Goal: Complete application form

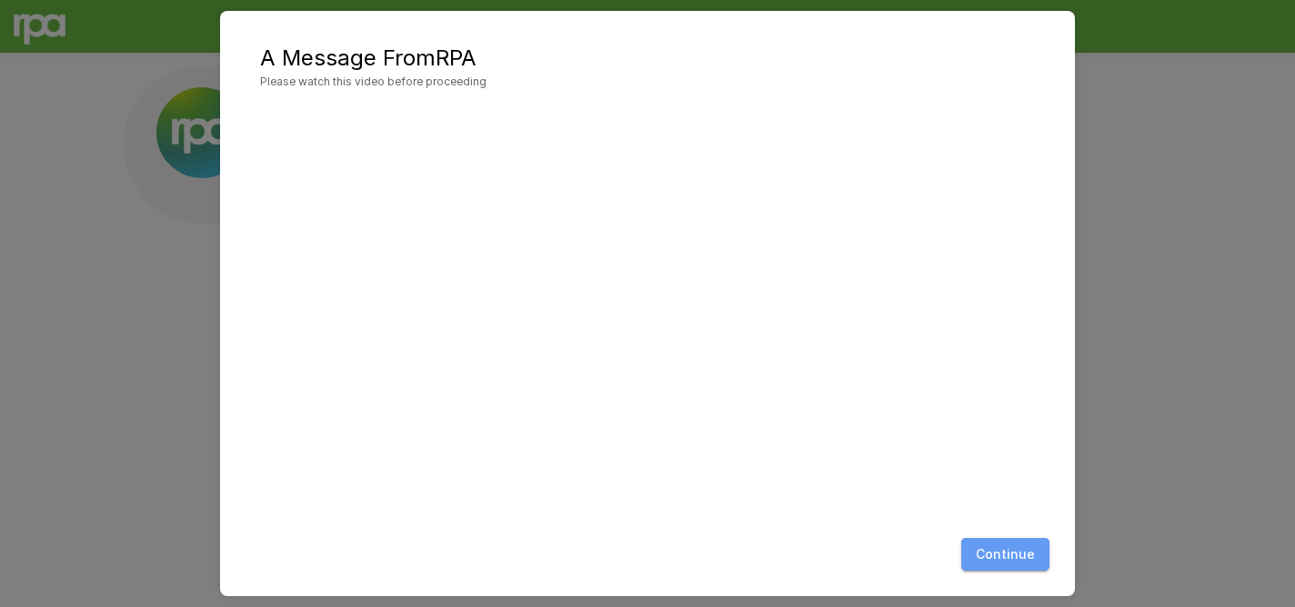
click at [994, 565] on button "Continue" at bounding box center [1005, 555] width 88 height 34
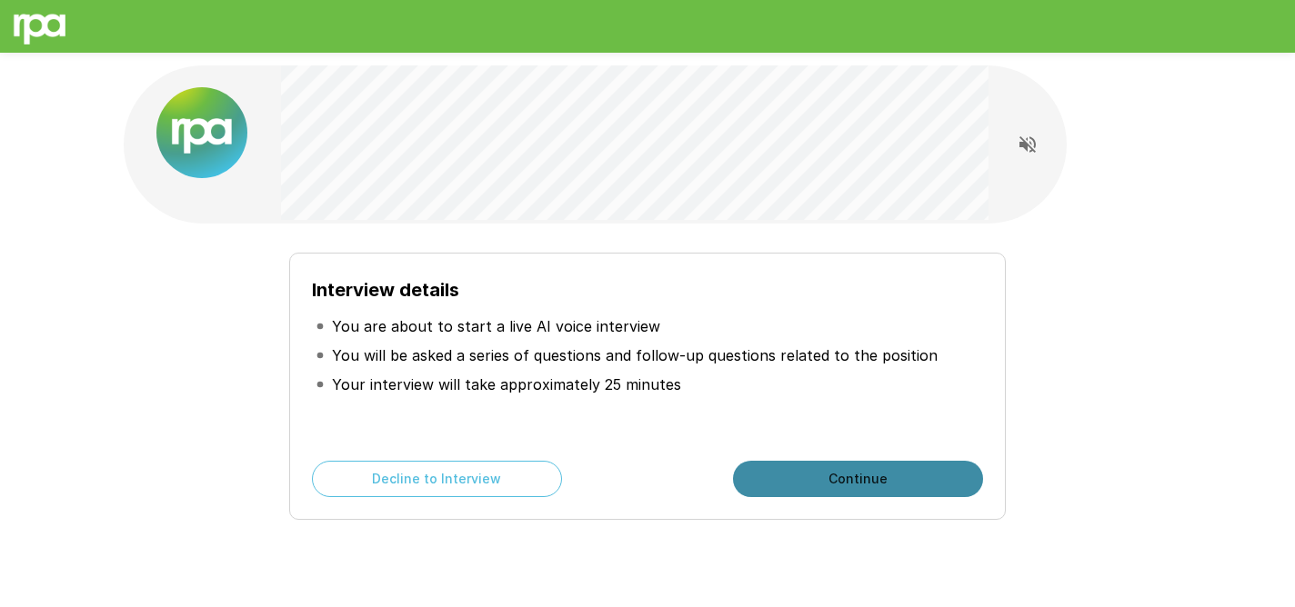
click at [818, 474] on button "Continue" at bounding box center [858, 479] width 250 height 36
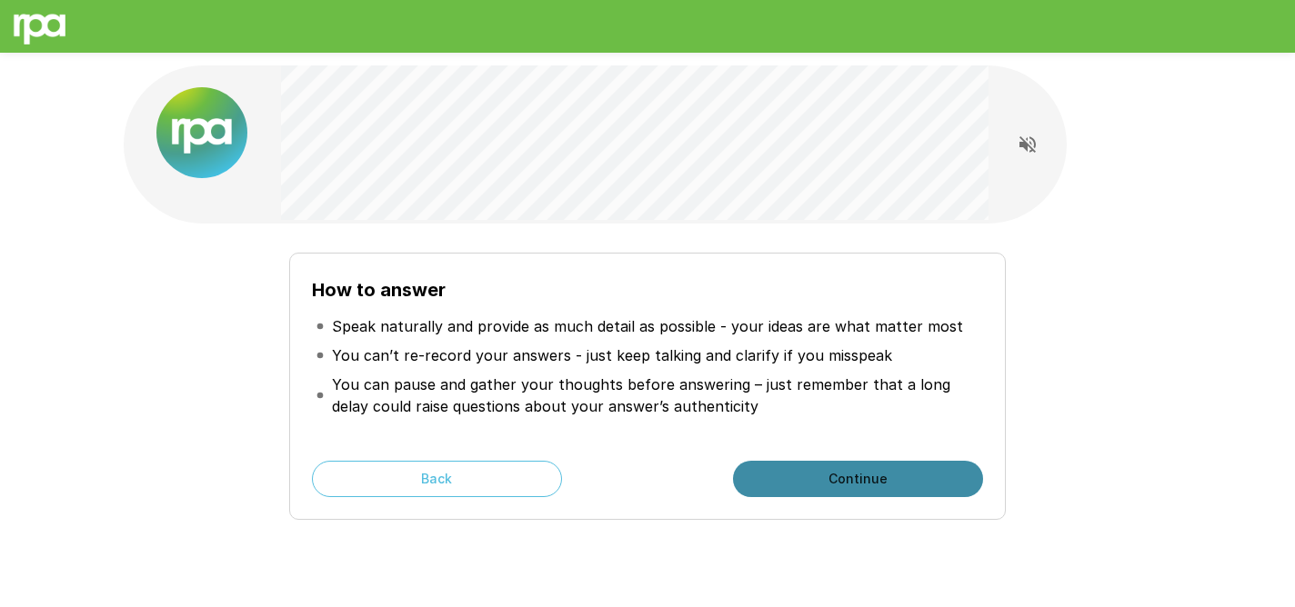
click at [818, 469] on button "Continue" at bounding box center [858, 479] width 250 height 36
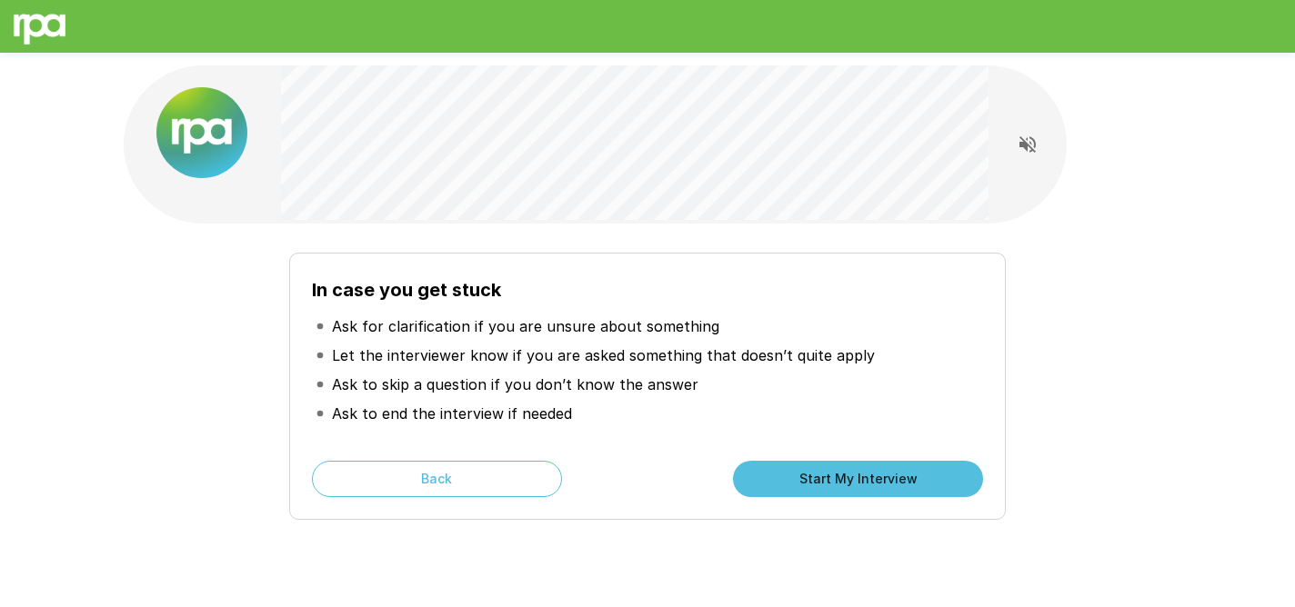
click at [814, 468] on button "Start My Interview" at bounding box center [858, 479] width 250 height 36
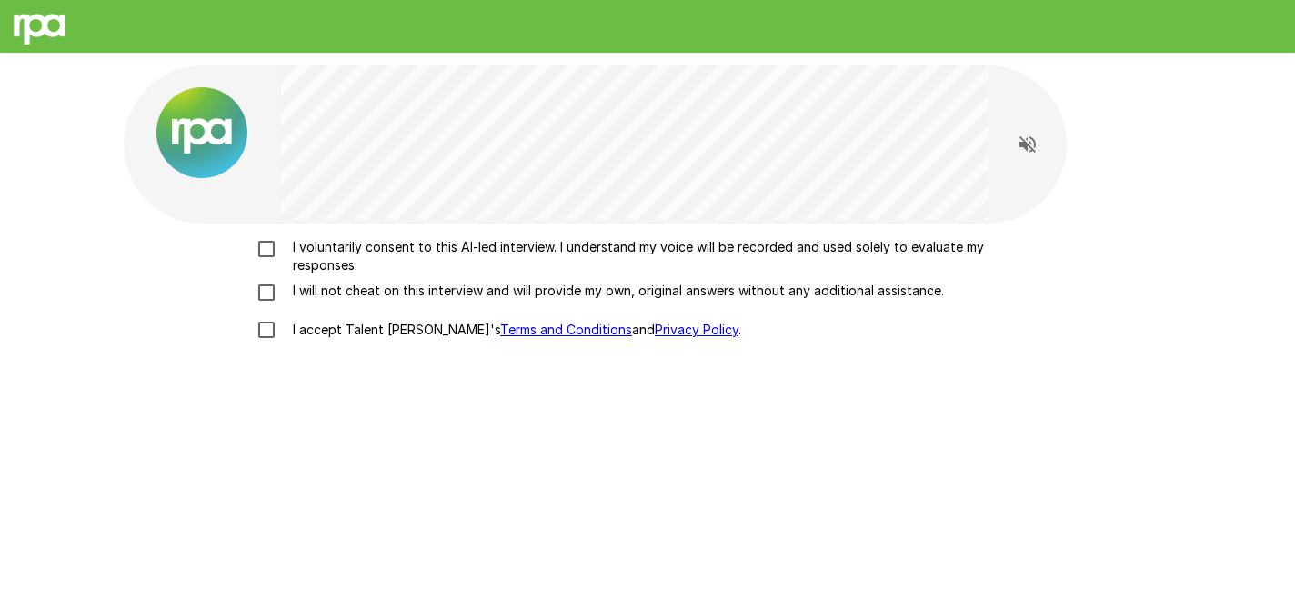
click at [378, 255] on p "I voluntarily consent to this AI-led interview. I understand my voice will be r…" at bounding box center [666, 256] width 762 height 36
click at [376, 299] on p "I will not cheat on this interview and will provide my own, original answers wi…" at bounding box center [614, 291] width 658 height 18
click at [365, 326] on p "I accept Talent Llama's Terms and Conditions and Privacy Policy ." at bounding box center [512, 330] width 455 height 18
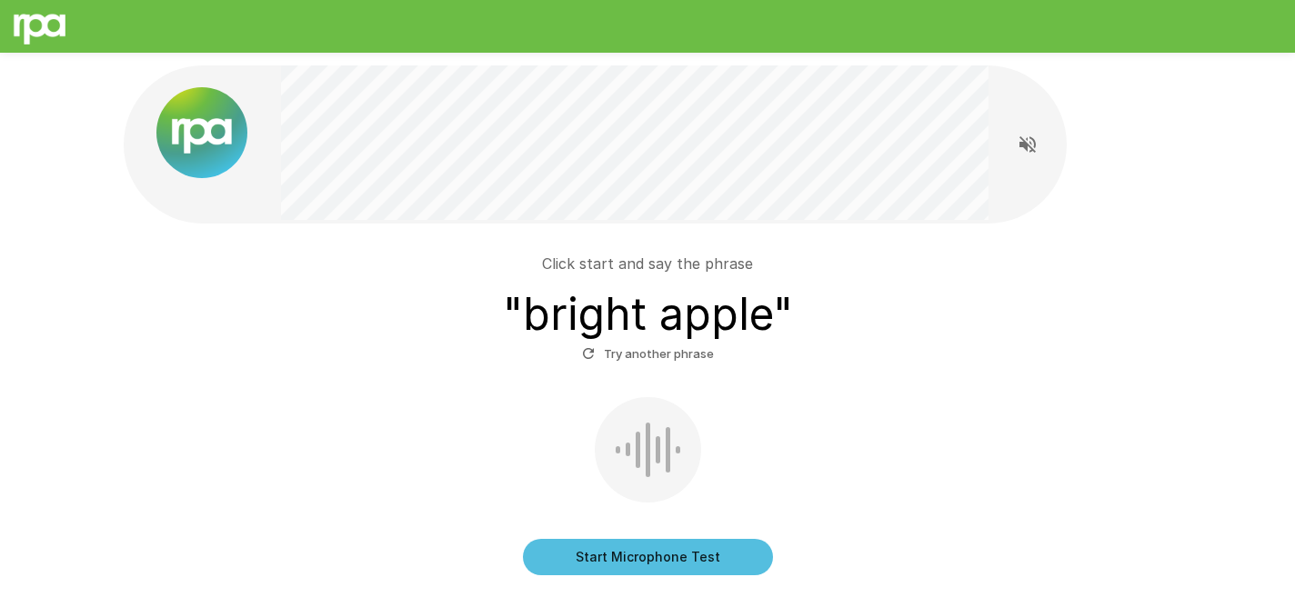
scroll to position [18, 0]
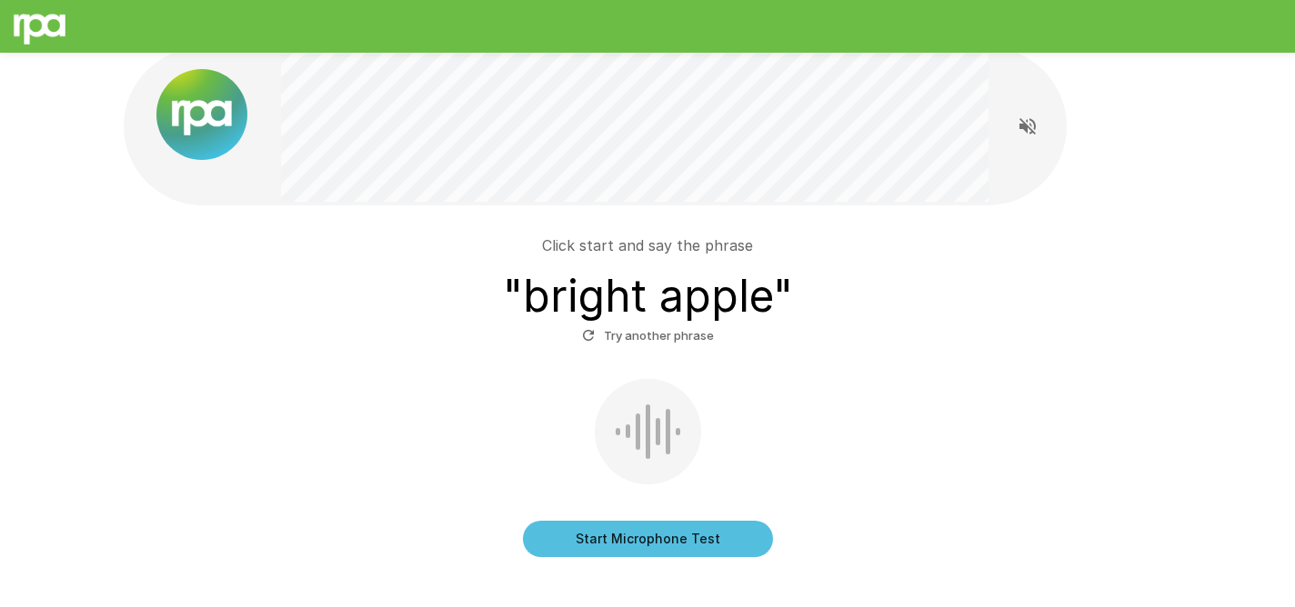
click at [650, 439] on div at bounding box center [648, 431] width 106 height 105
click at [665, 297] on h3 "" bright apple "" at bounding box center [648, 296] width 290 height 51
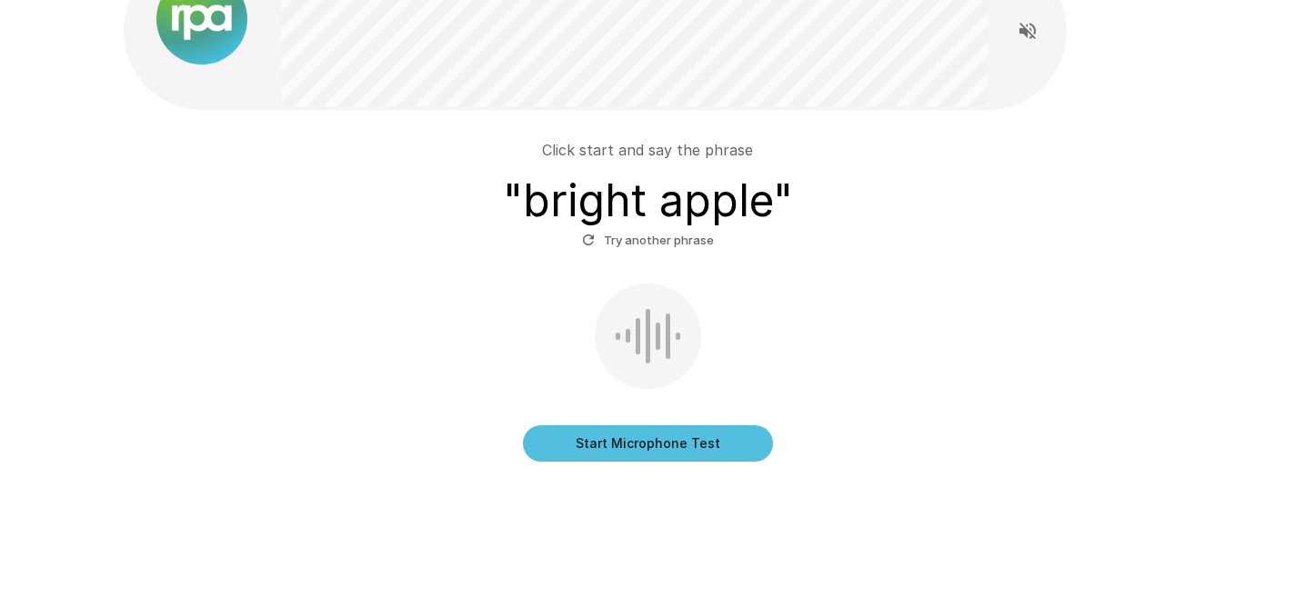
scroll to position [89, 0]
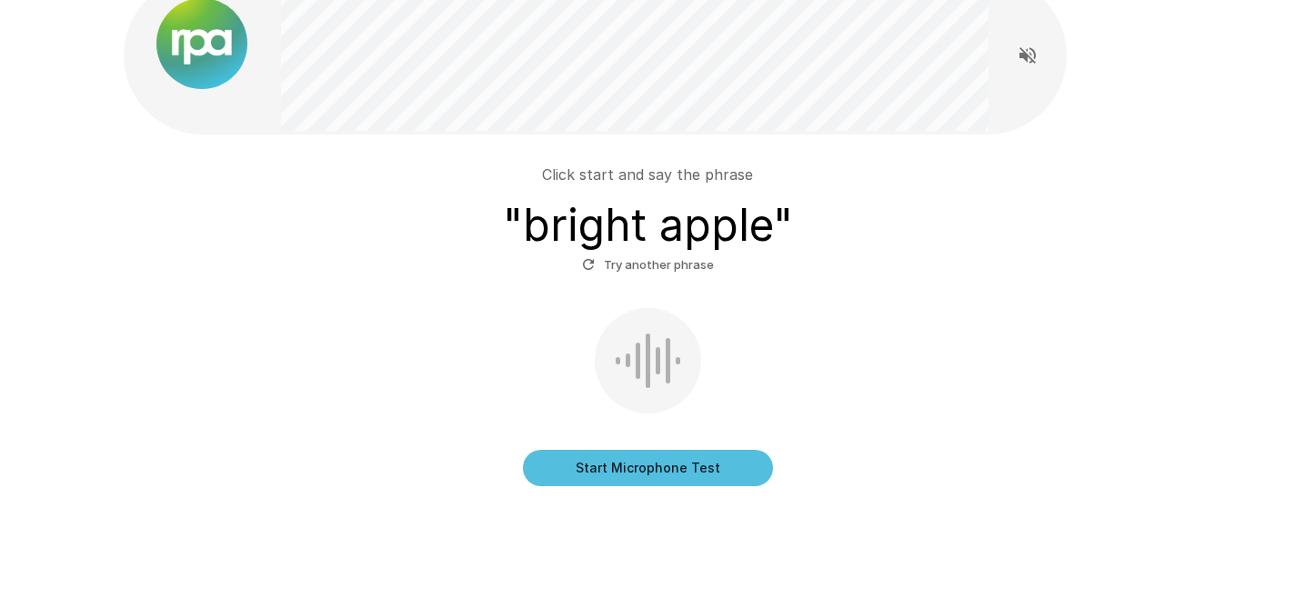
click at [745, 471] on button "Start Microphone Test" at bounding box center [648, 468] width 250 height 36
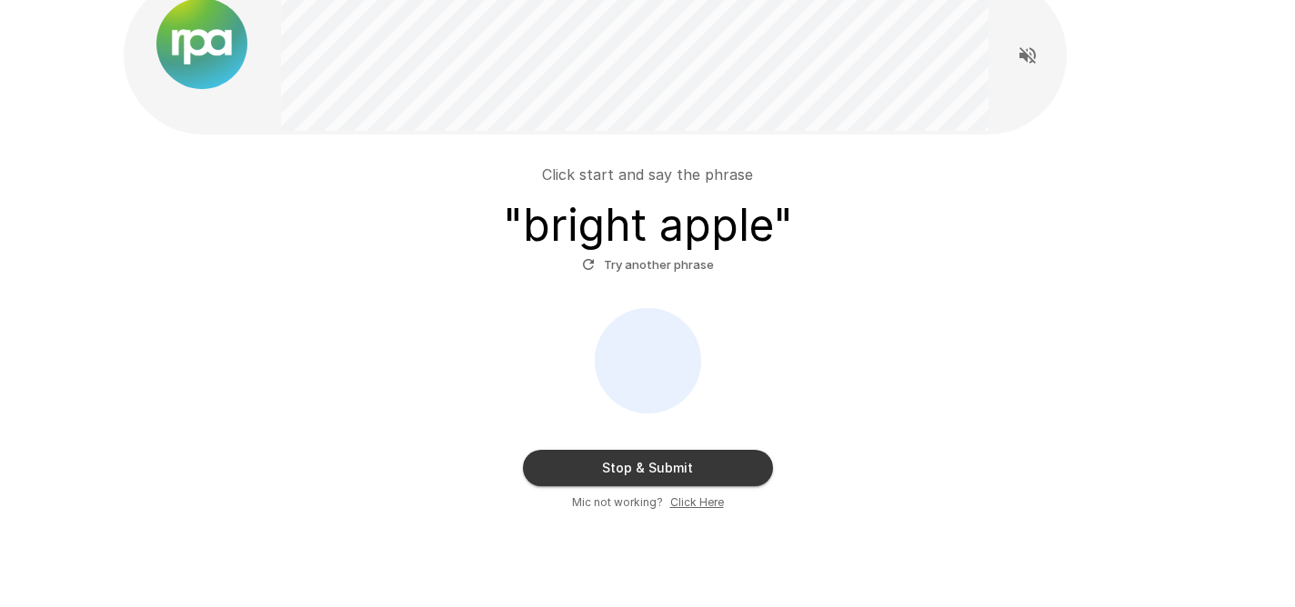
click at [682, 258] on button "Try another phrase" at bounding box center [647, 265] width 141 height 28
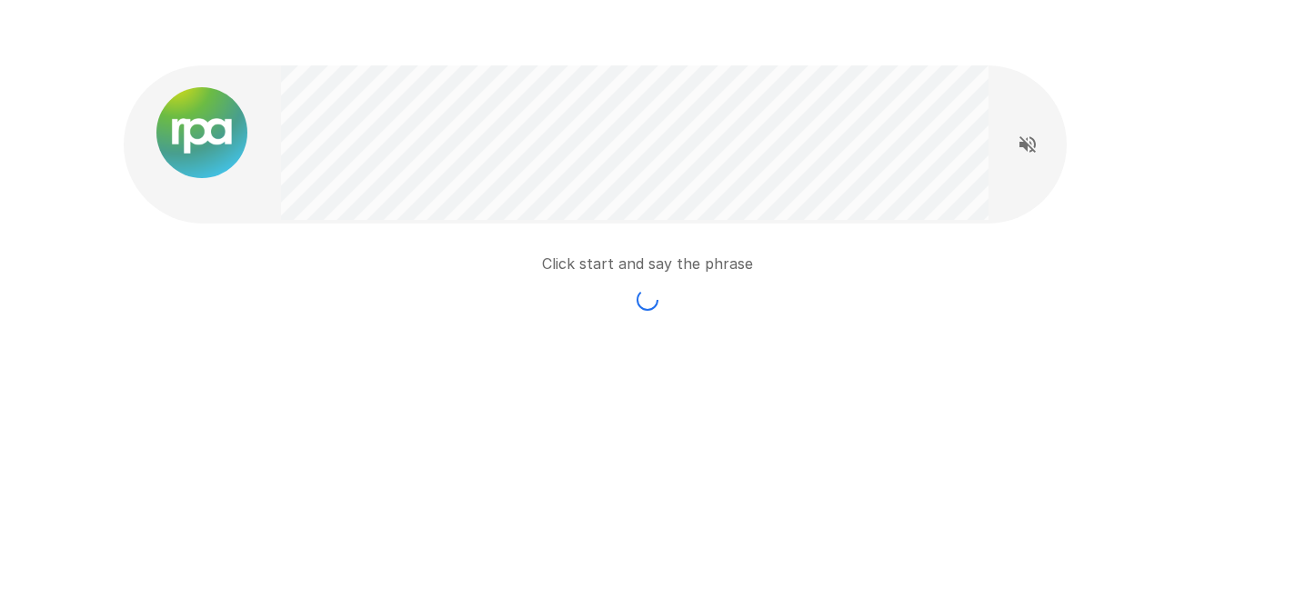
scroll to position [0, 0]
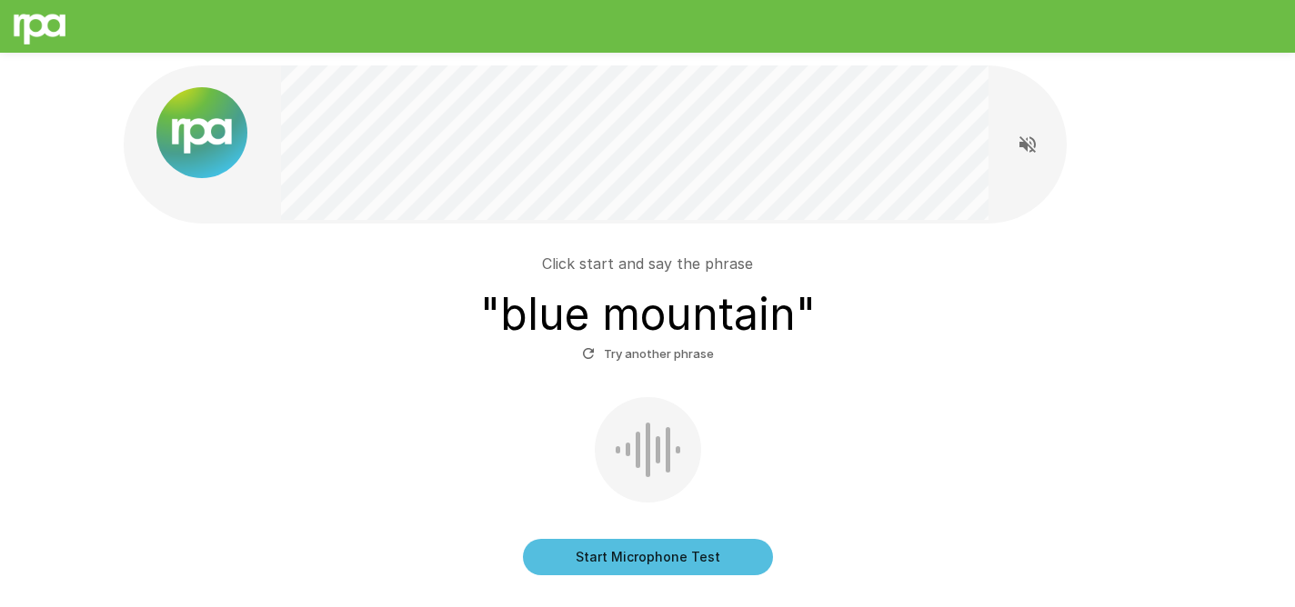
click at [647, 558] on button "Start Microphone Test" at bounding box center [648, 557] width 250 height 36
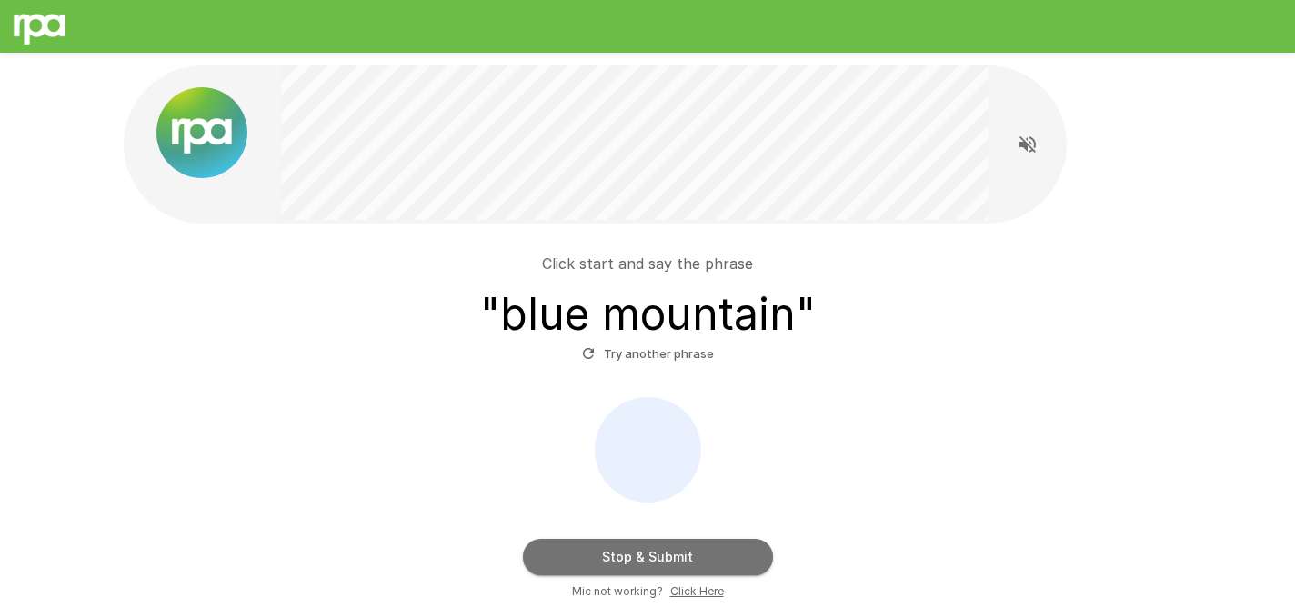
click at [647, 558] on button "Stop & Submit" at bounding box center [648, 557] width 250 height 36
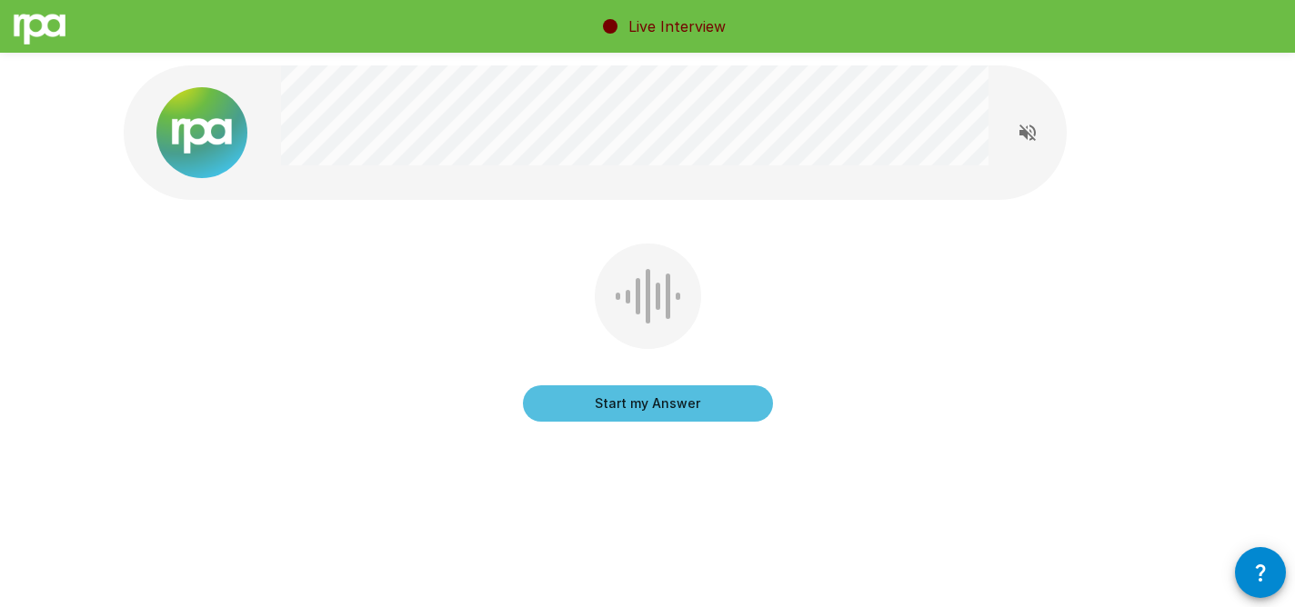
click at [1030, 129] on icon "Read questions aloud" at bounding box center [1027, 133] width 22 height 22
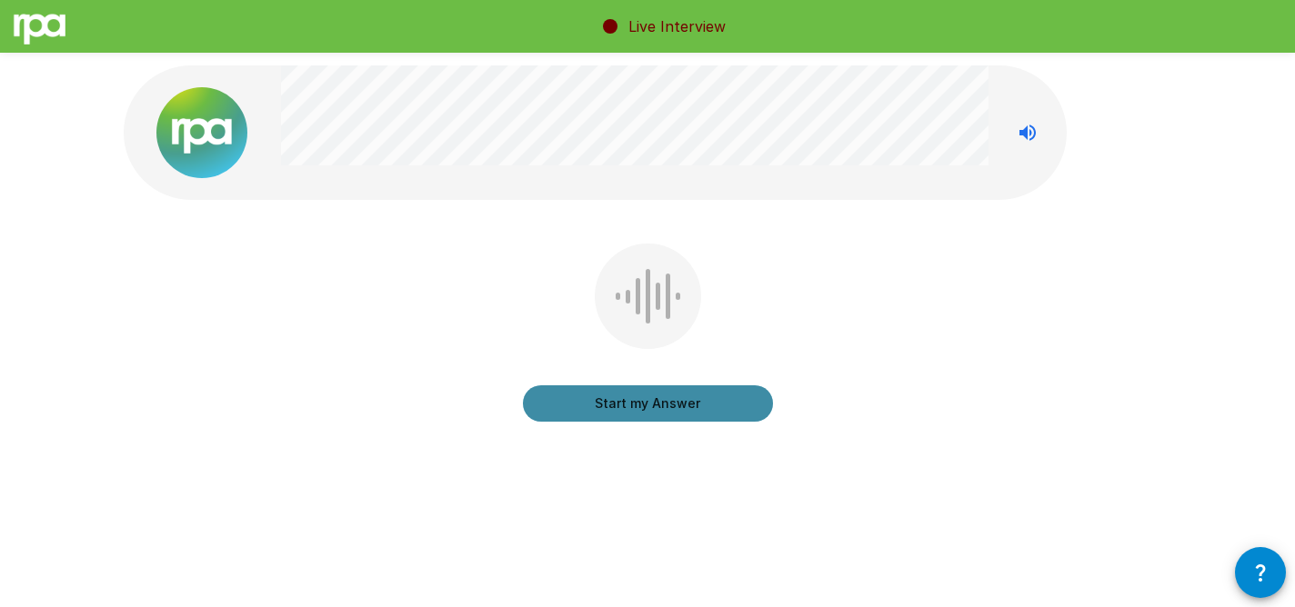
click at [700, 411] on button "Start my Answer" at bounding box center [648, 403] width 250 height 36
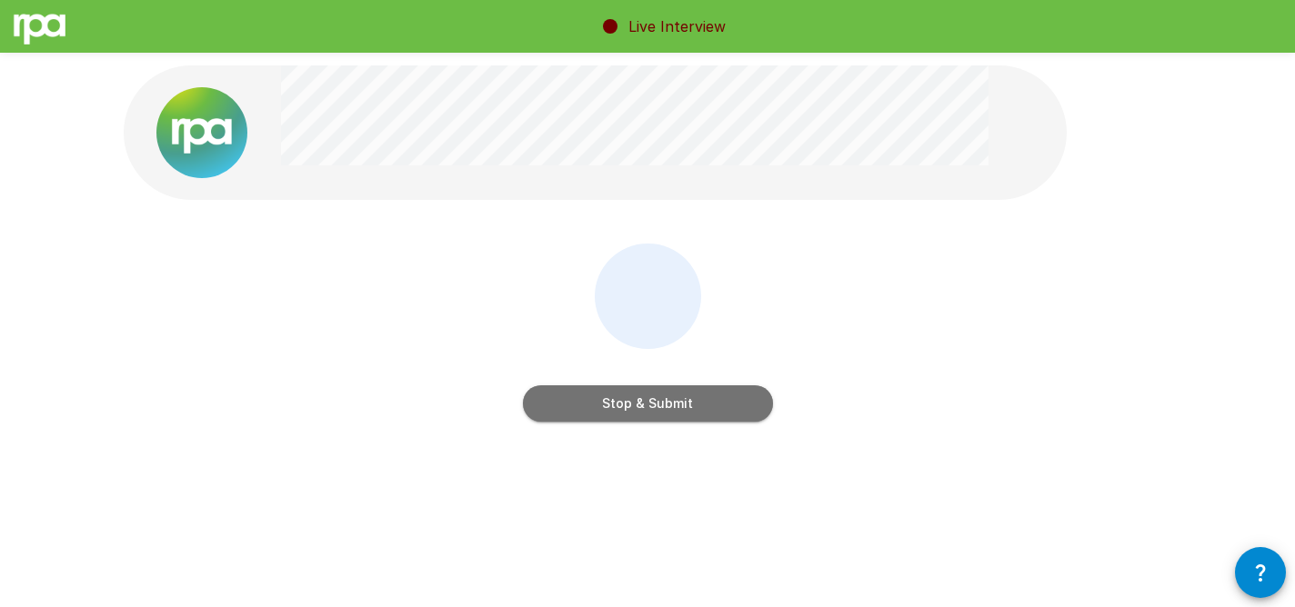
click at [700, 411] on button "Stop & Submit" at bounding box center [648, 403] width 250 height 36
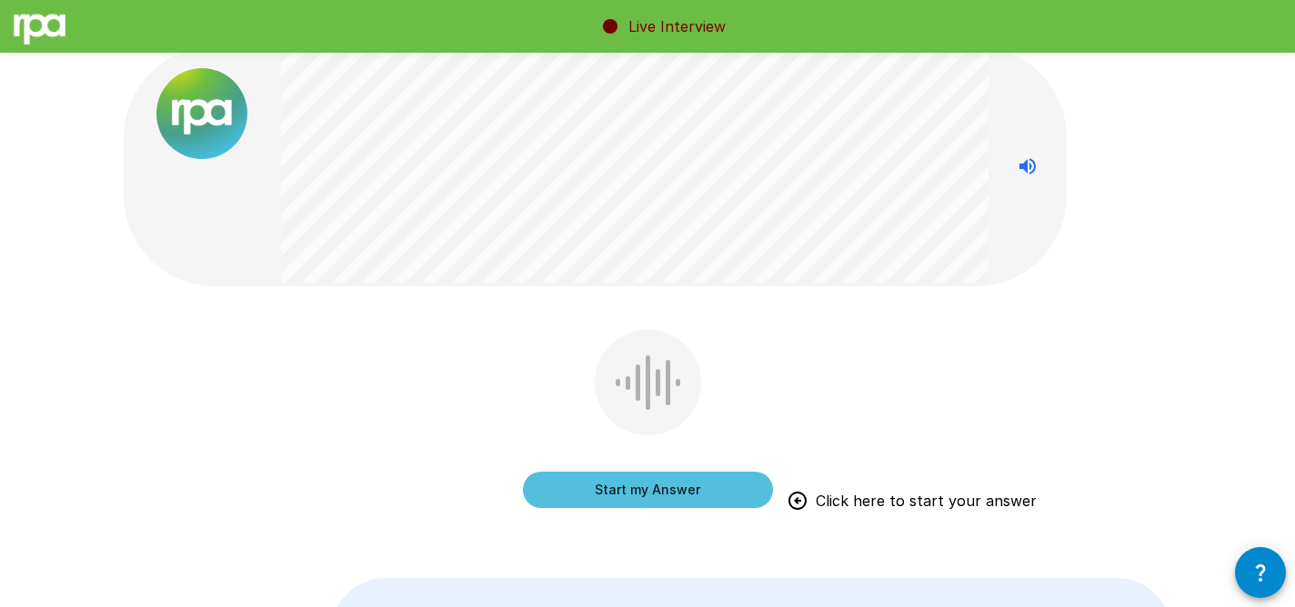
scroll to position [21, 0]
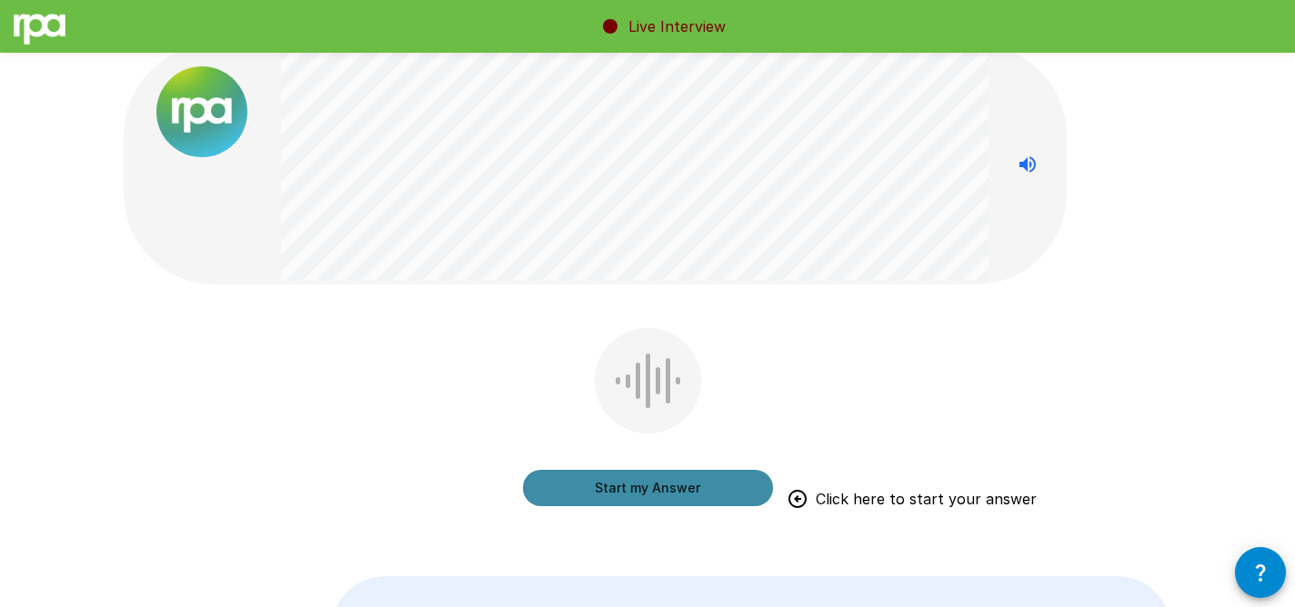
click at [713, 479] on button "Start my Answer" at bounding box center [648, 488] width 250 height 36
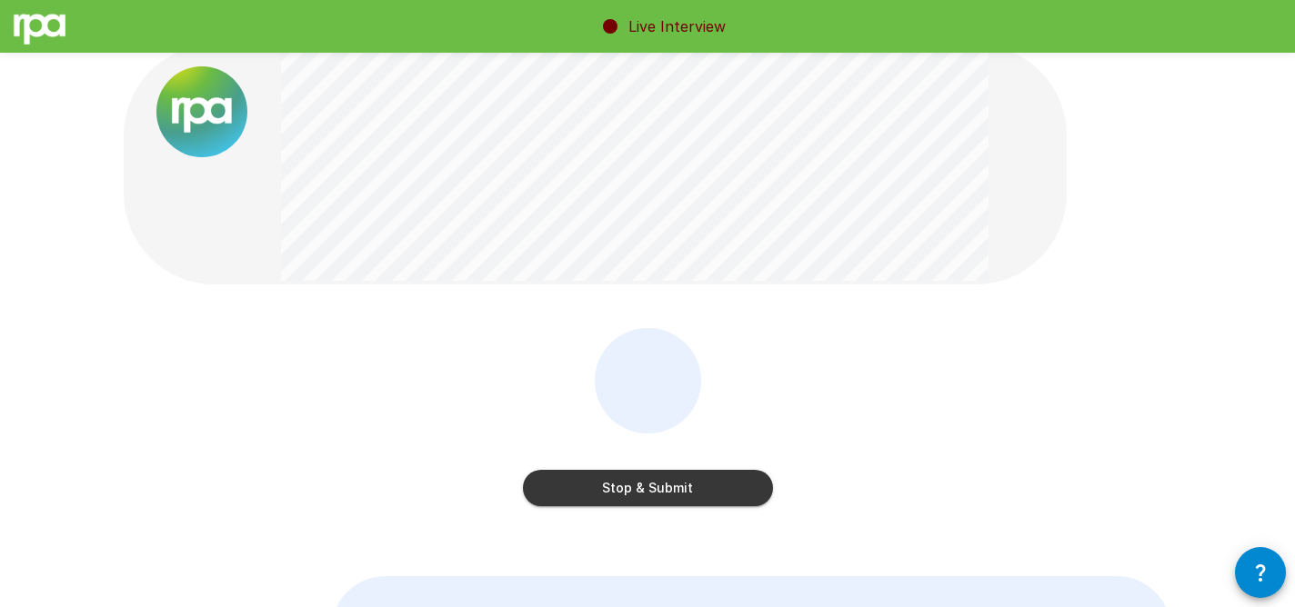
click at [705, 480] on button "Stop & Submit" at bounding box center [648, 488] width 250 height 36
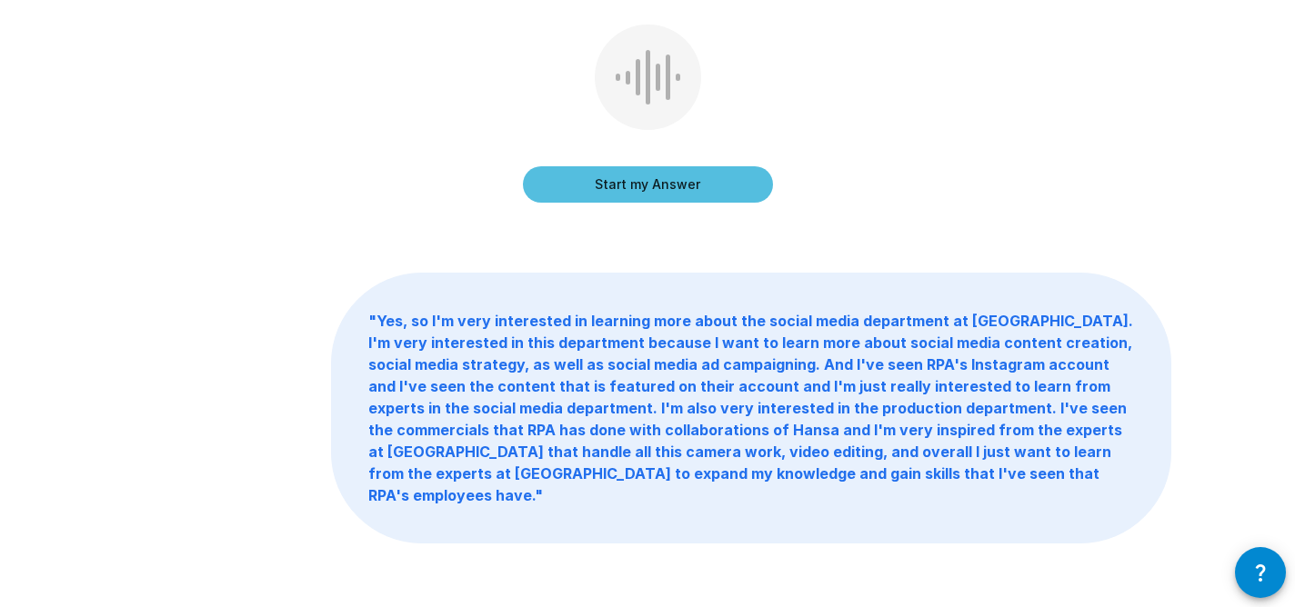
scroll to position [247, 0]
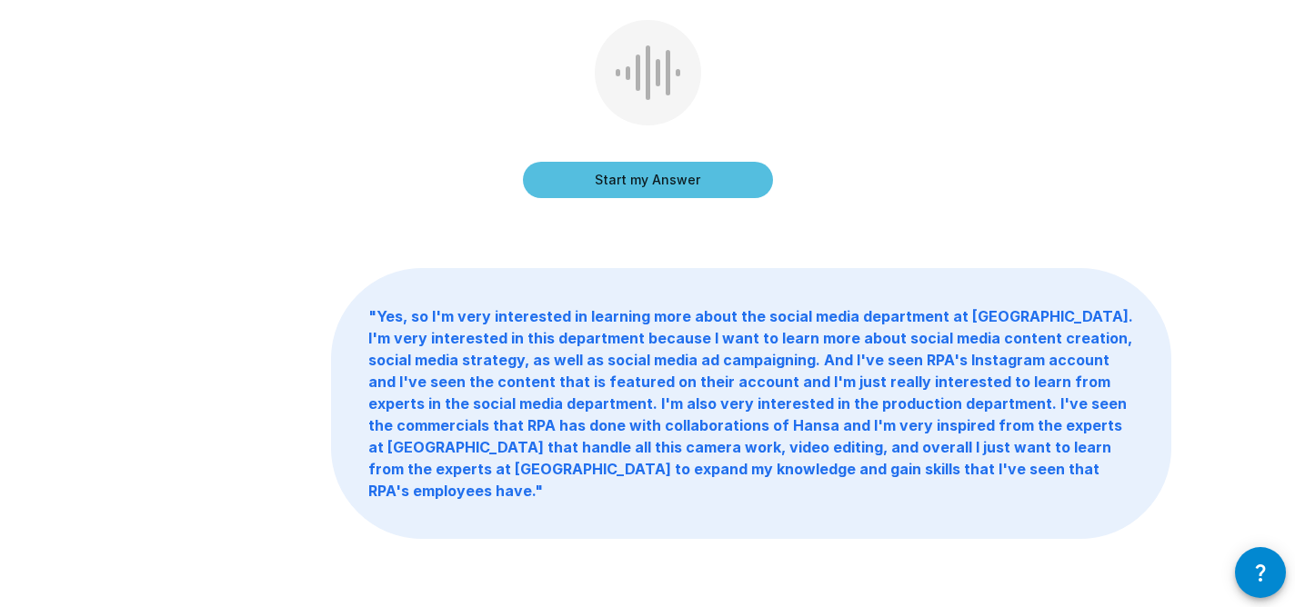
click at [743, 367] on b "" Yes, so I'm very interested in learning more about the social media departmen…" at bounding box center [750, 403] width 765 height 193
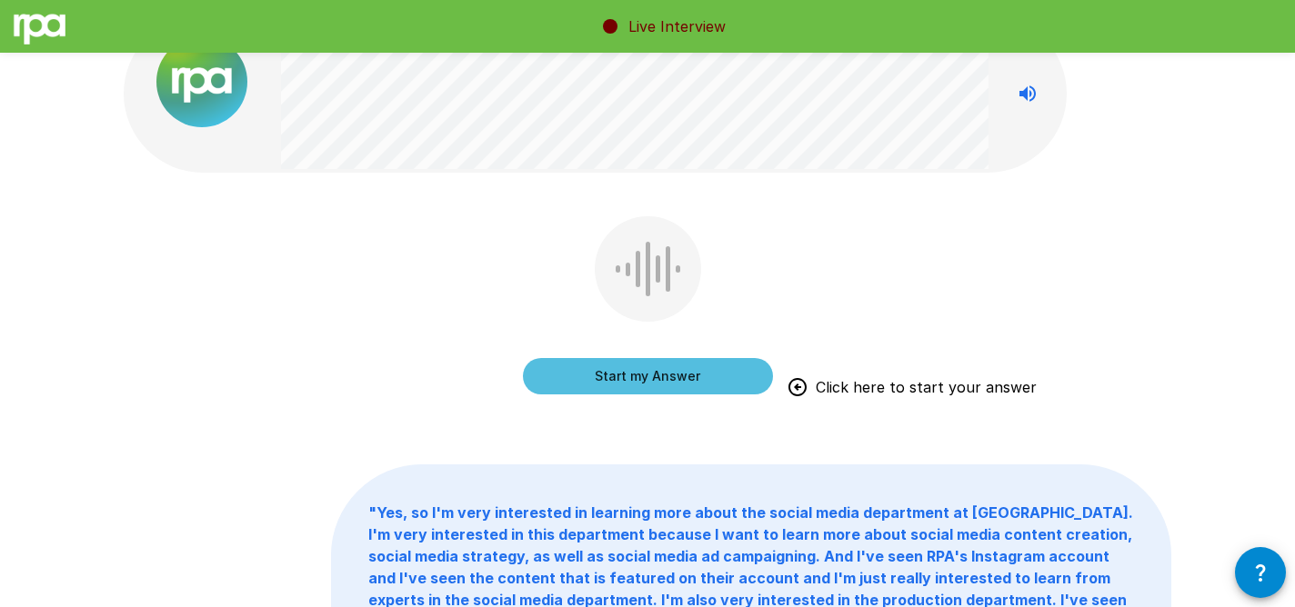
scroll to position [0, 0]
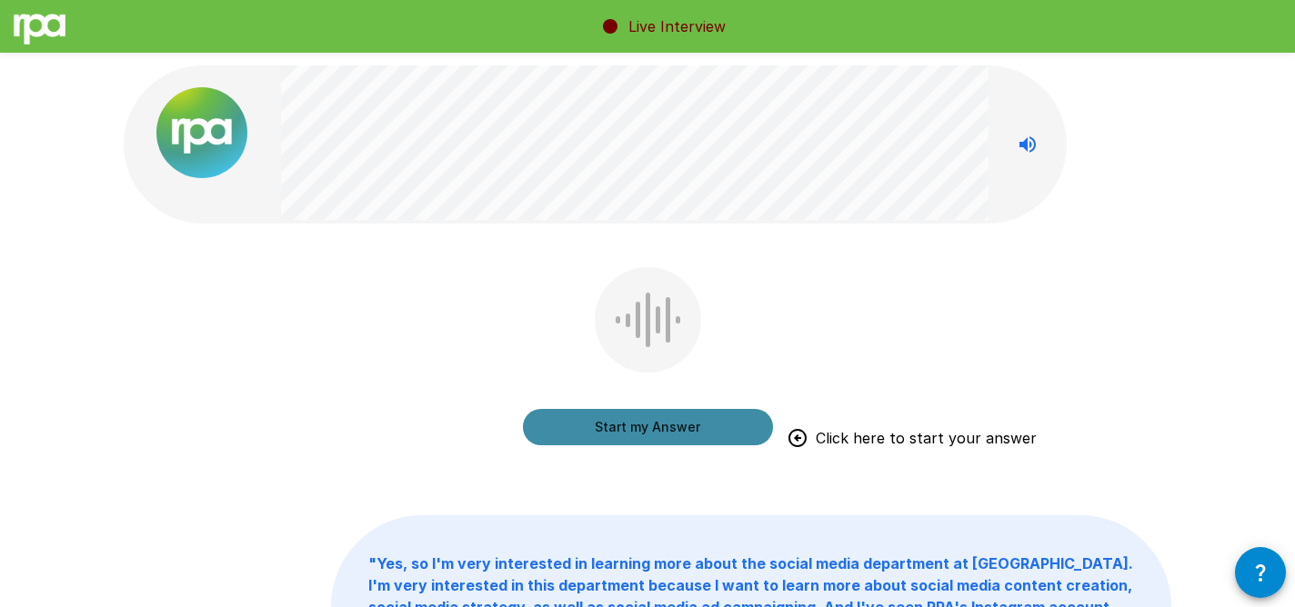
click at [723, 417] on button "Start my Answer" at bounding box center [648, 427] width 250 height 36
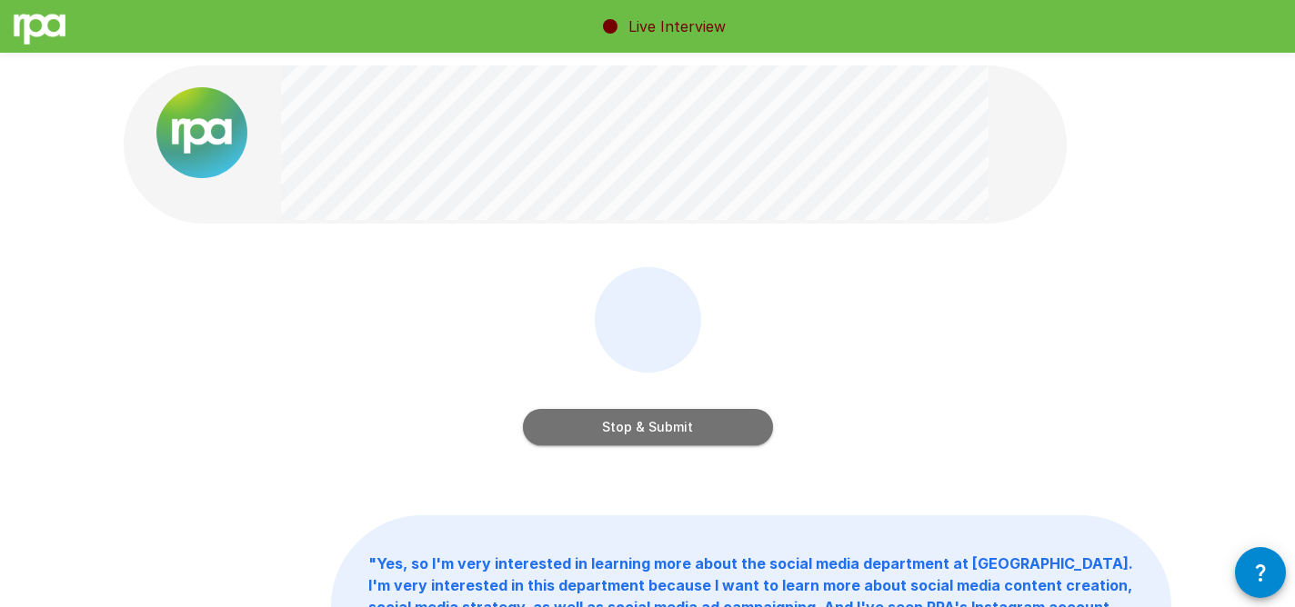
click at [722, 422] on button "Stop & Submit" at bounding box center [648, 427] width 250 height 36
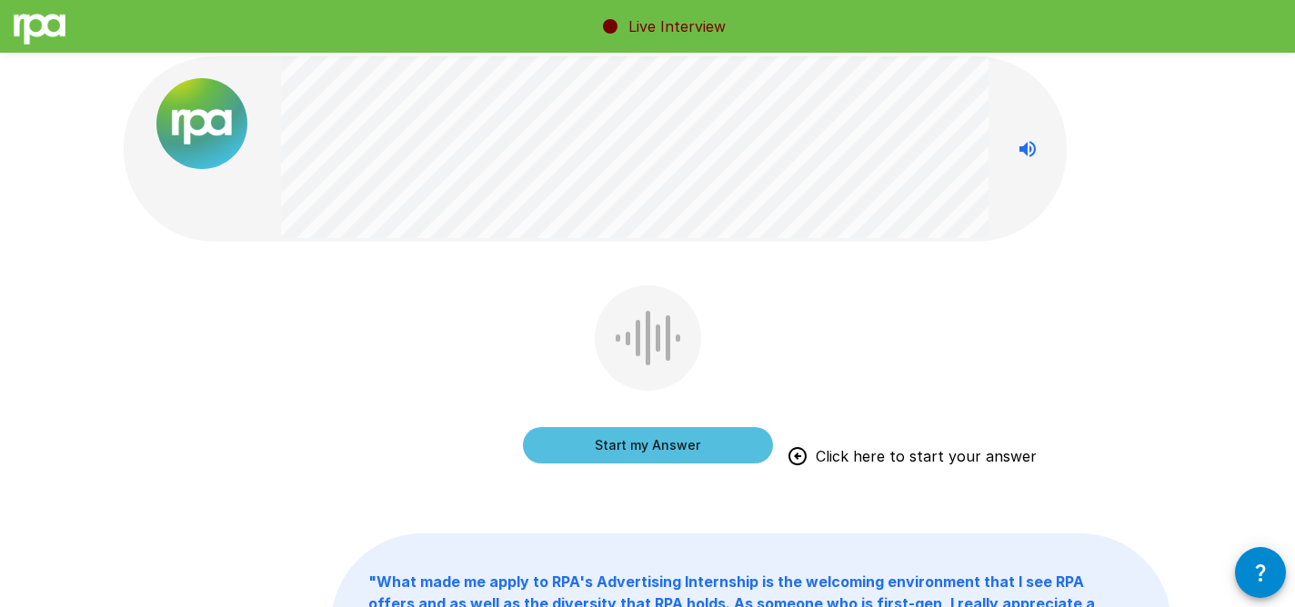
scroll to position [15, 0]
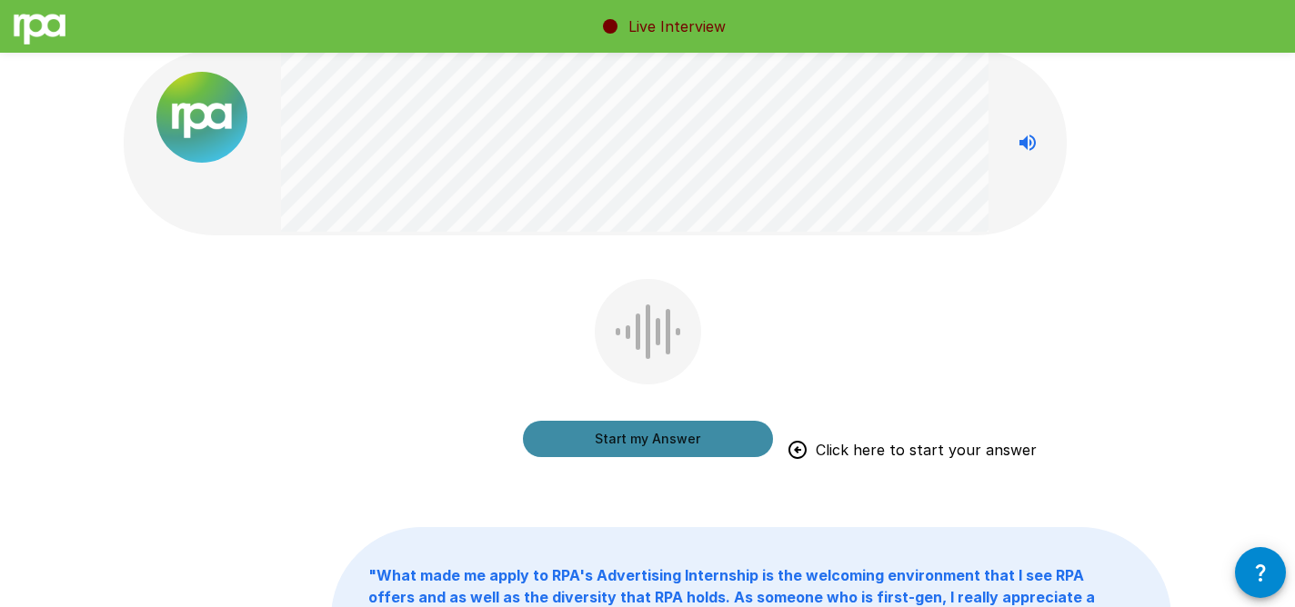
click at [729, 434] on button "Start my Answer" at bounding box center [648, 439] width 250 height 36
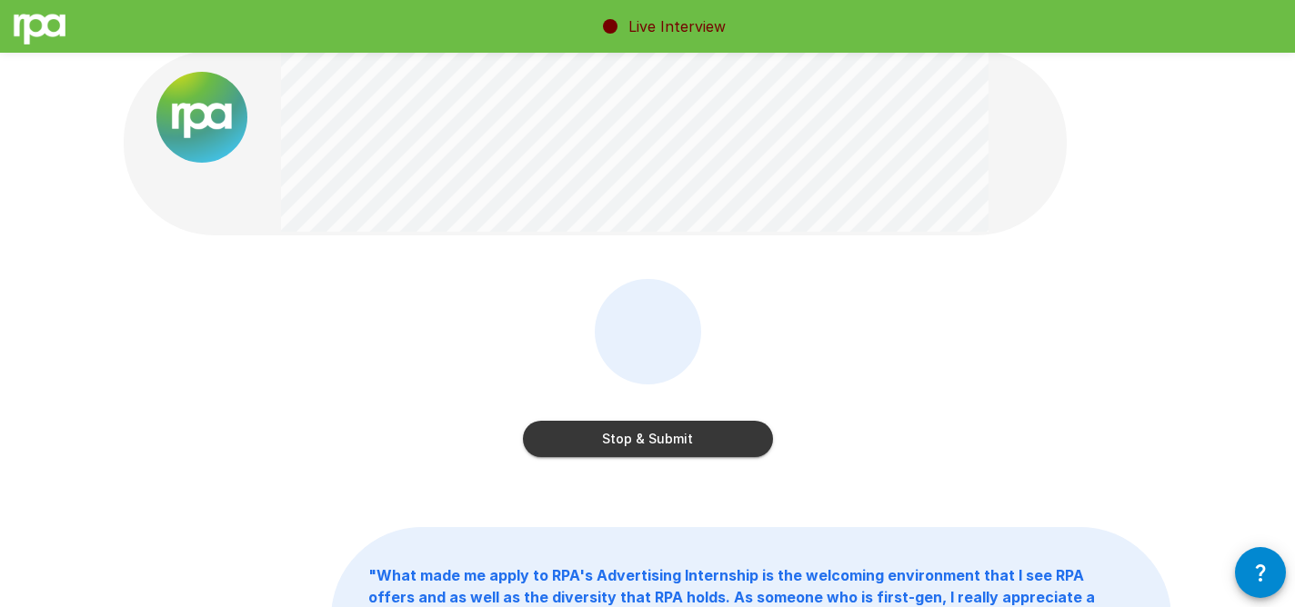
click at [745, 426] on button "Stop & Submit" at bounding box center [648, 439] width 250 height 36
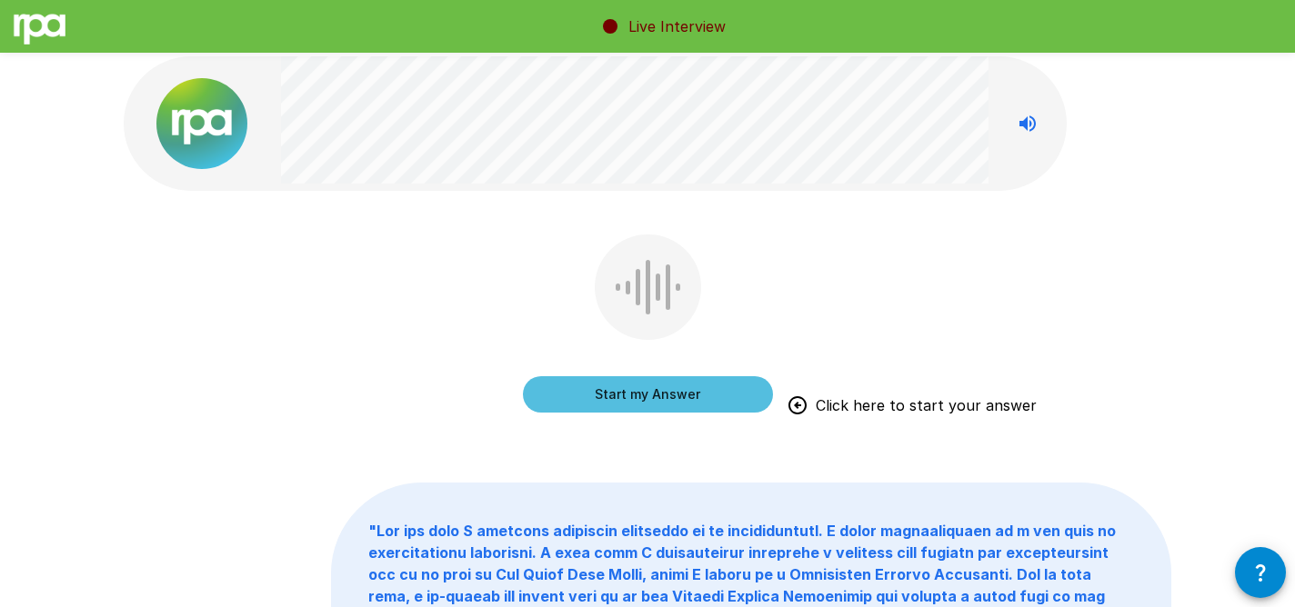
scroll to position [0, 0]
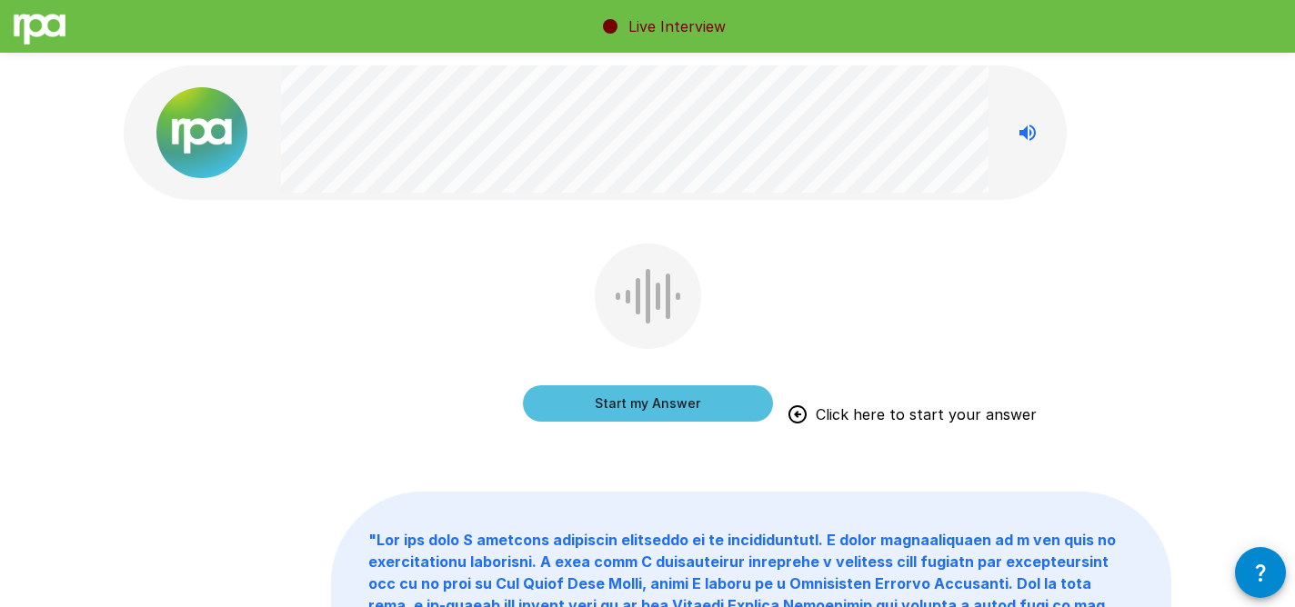
click at [737, 385] on button "Start my Answer" at bounding box center [648, 403] width 250 height 36
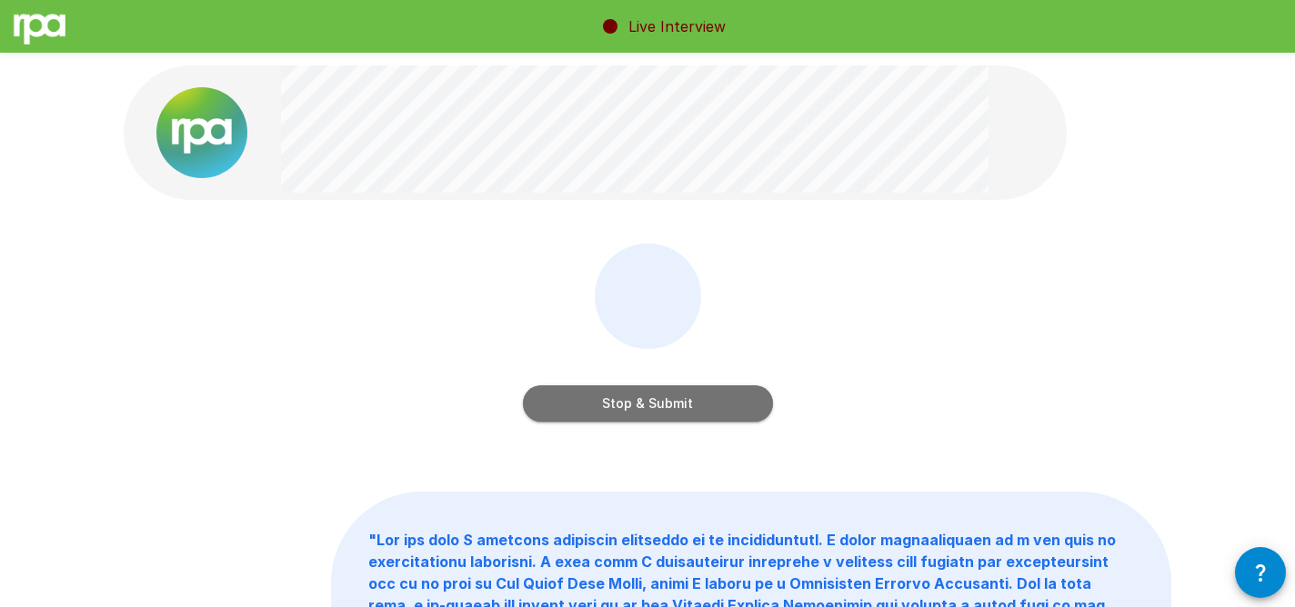
click at [740, 401] on button "Stop & Submit" at bounding box center [648, 403] width 250 height 36
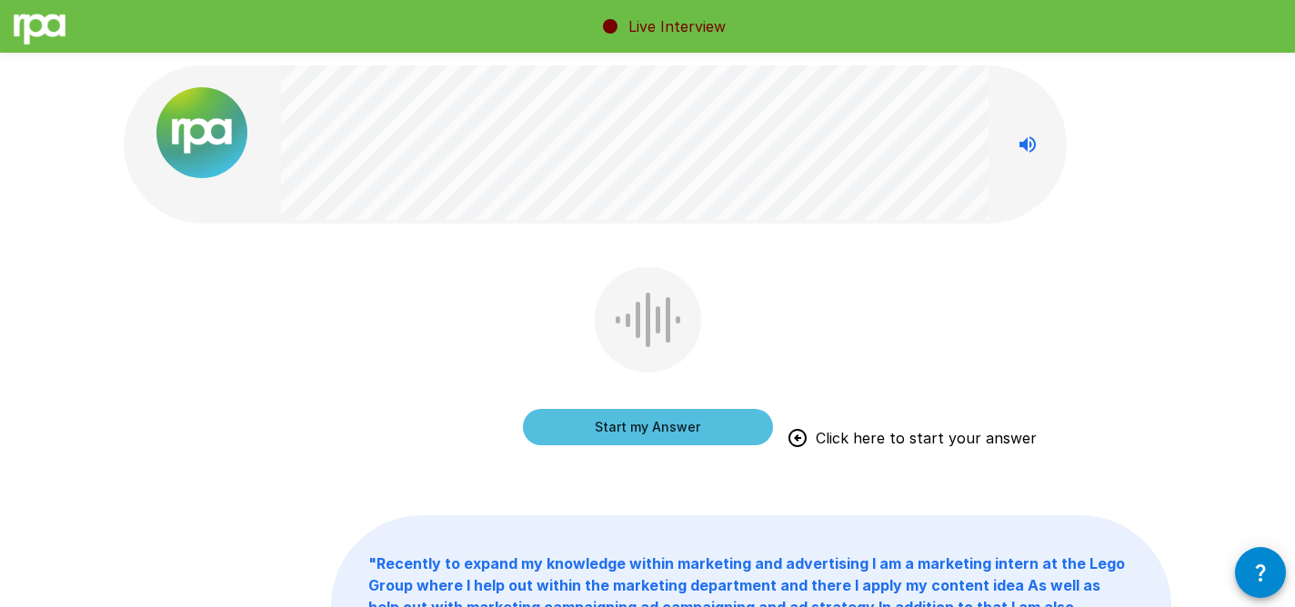
click at [1085, 321] on div "Start my Answer Click here to start your answer" at bounding box center [647, 369] width 1047 height 205
click at [687, 434] on button "Start my Answer" at bounding box center [648, 427] width 250 height 36
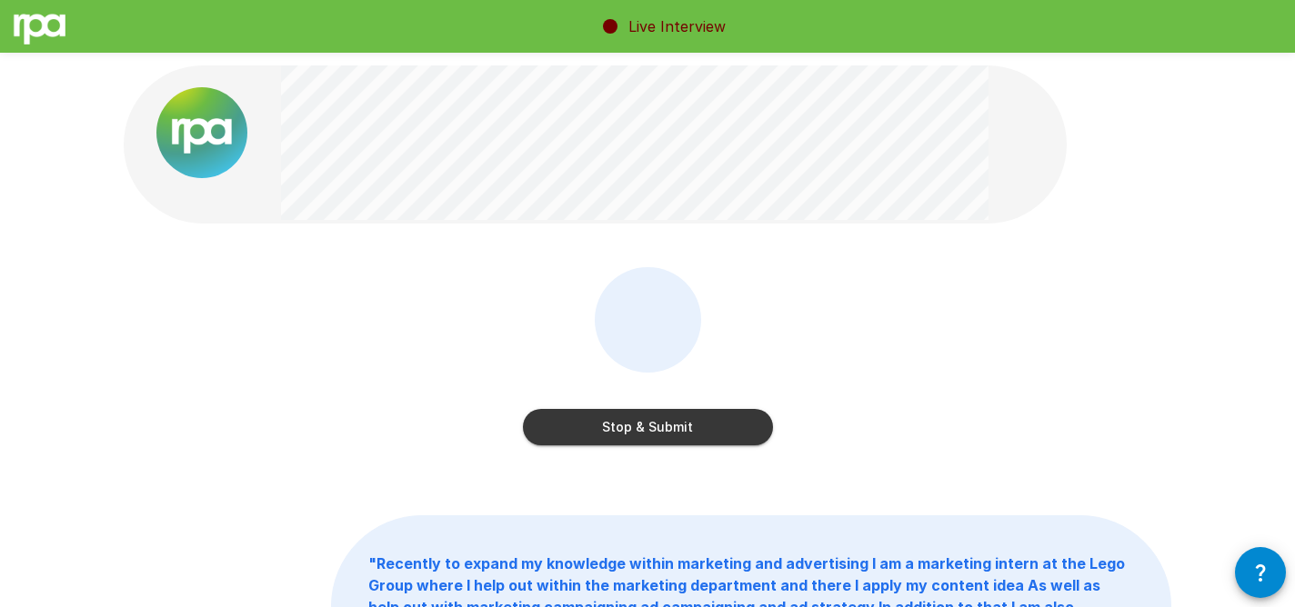
click at [687, 434] on button "Stop & Submit" at bounding box center [648, 427] width 250 height 36
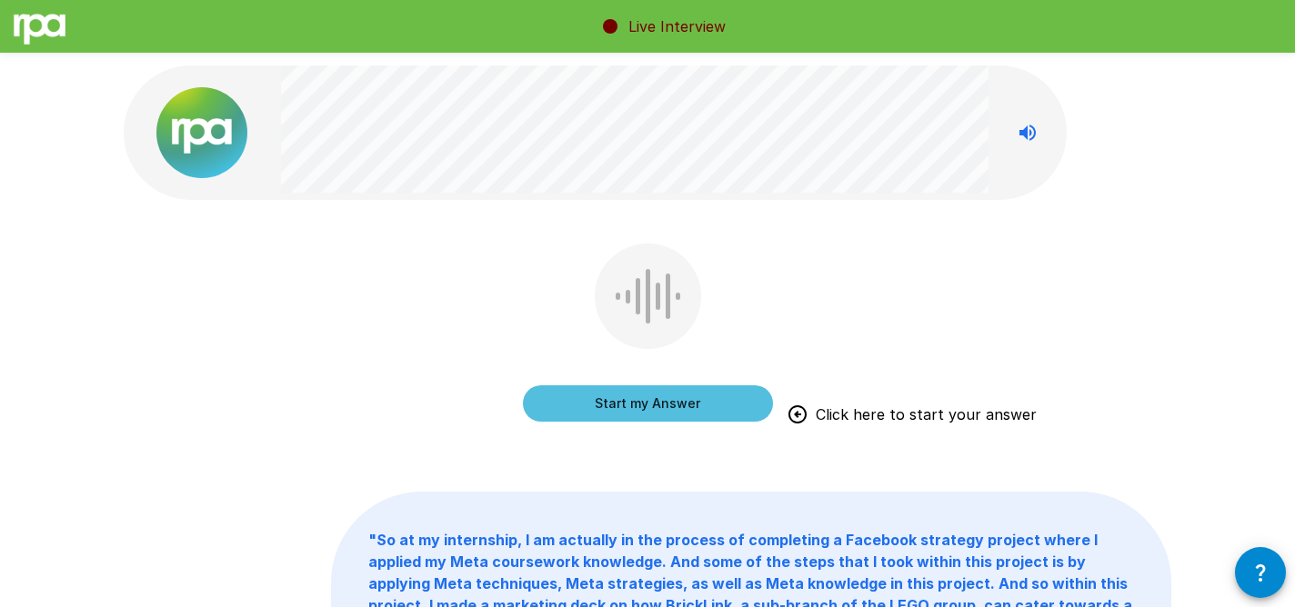
click at [753, 413] on button "Start my Answer" at bounding box center [648, 403] width 250 height 36
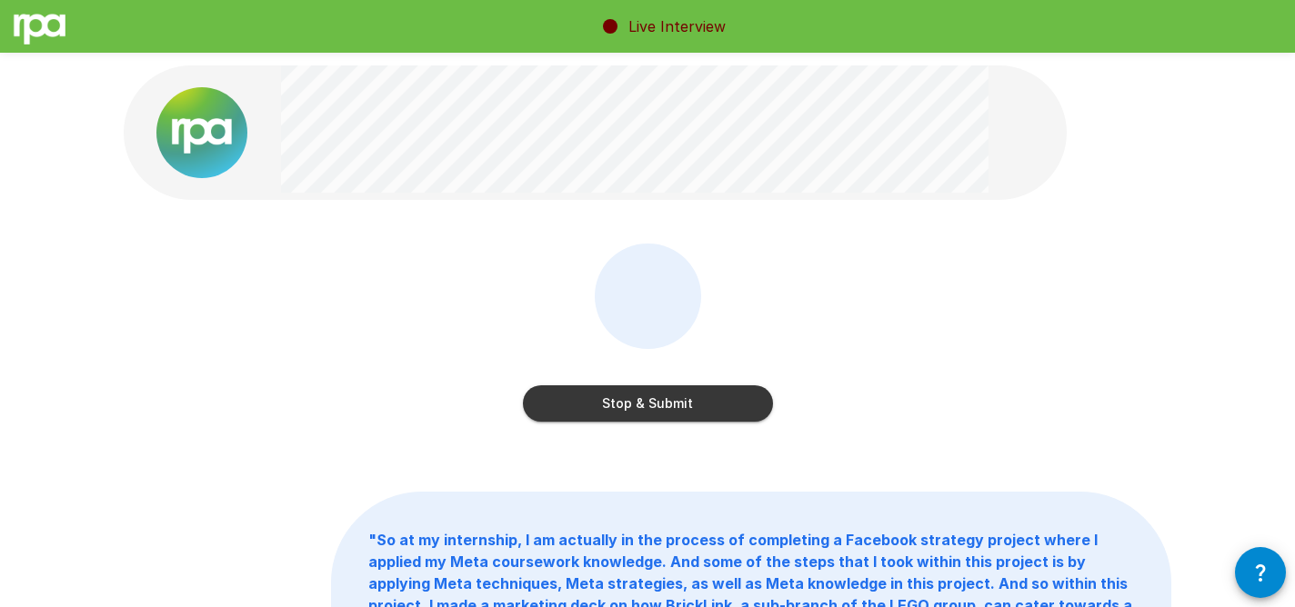
click at [754, 395] on button "Stop & Submit" at bounding box center [648, 403] width 250 height 36
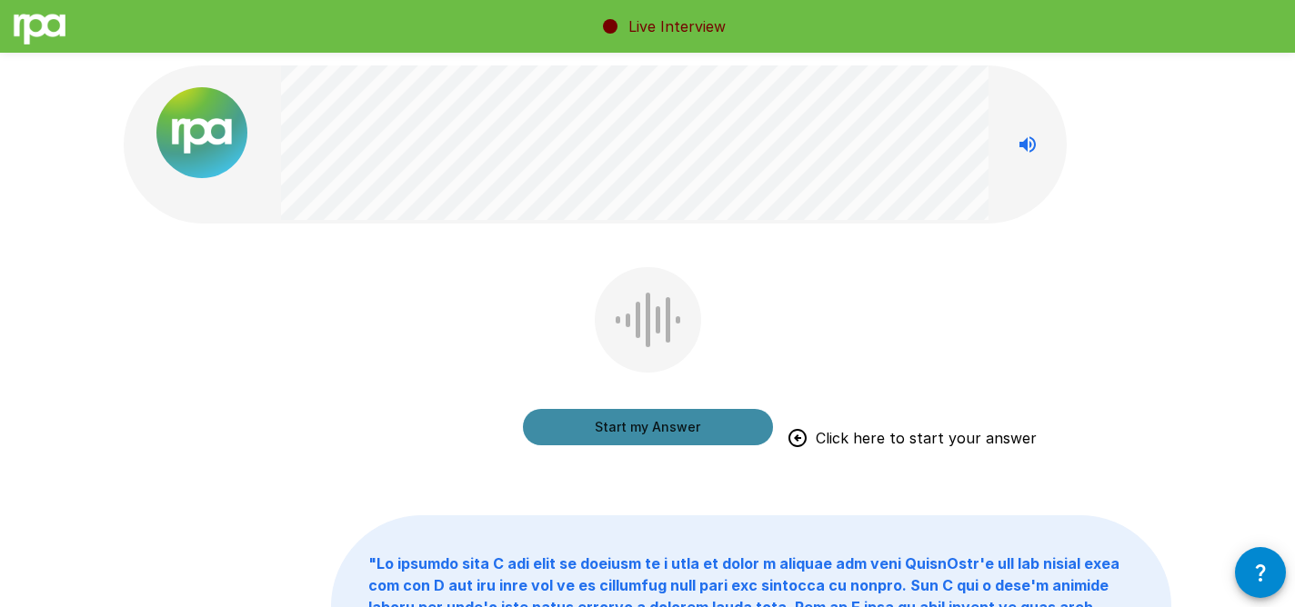
click at [735, 424] on button "Start my Answer" at bounding box center [648, 427] width 250 height 36
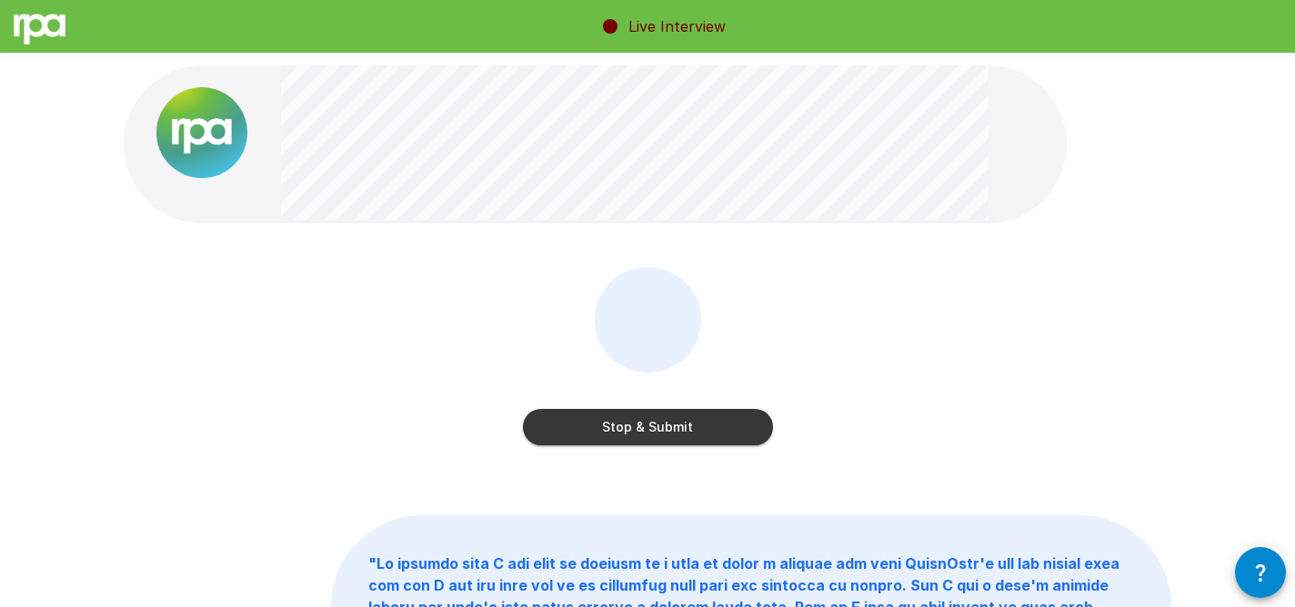
click at [688, 427] on button "Stop & Submit" at bounding box center [648, 427] width 250 height 36
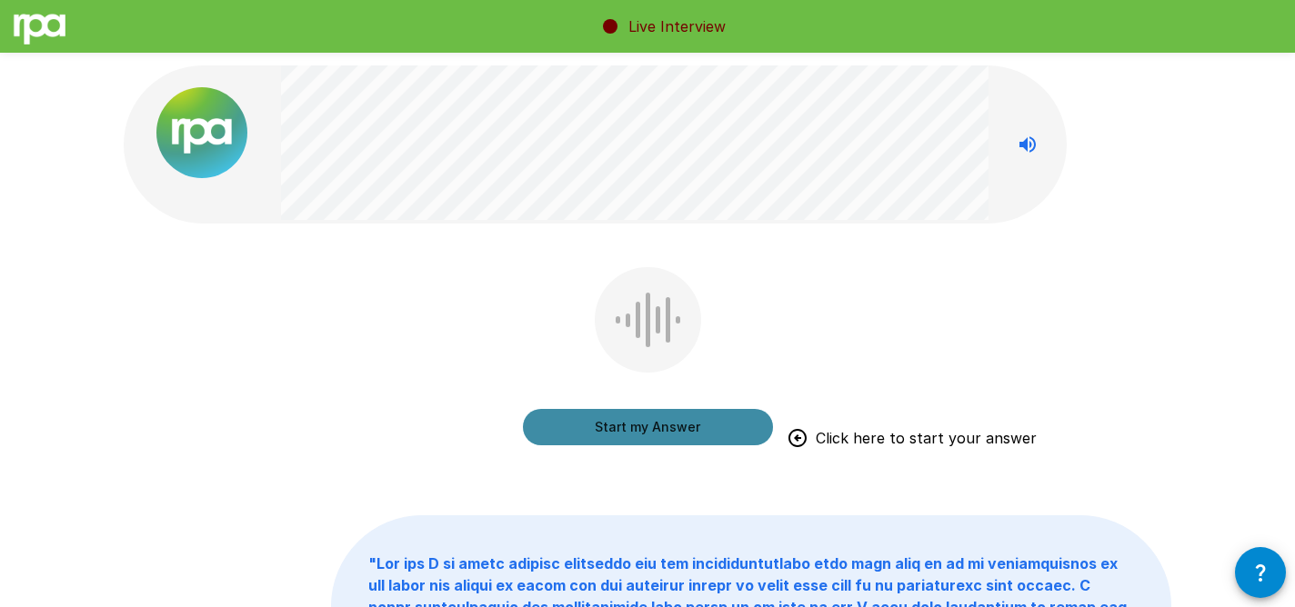
click at [735, 414] on button "Start my Answer" at bounding box center [648, 427] width 250 height 36
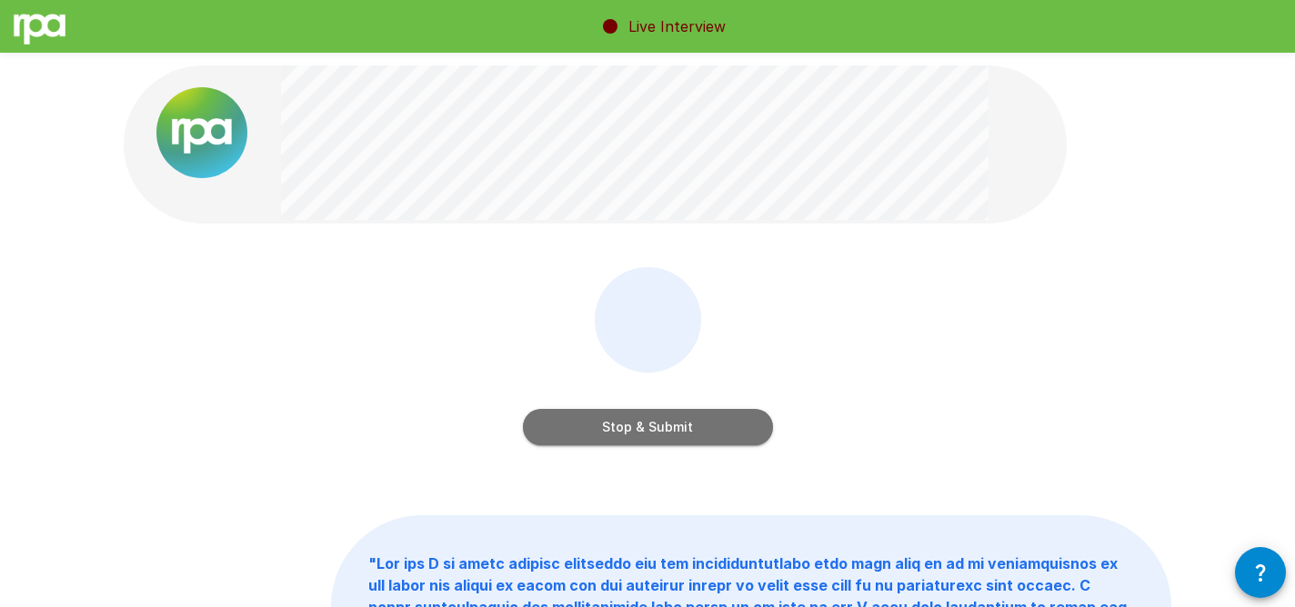
click at [698, 420] on button "Stop & Submit" at bounding box center [648, 427] width 250 height 36
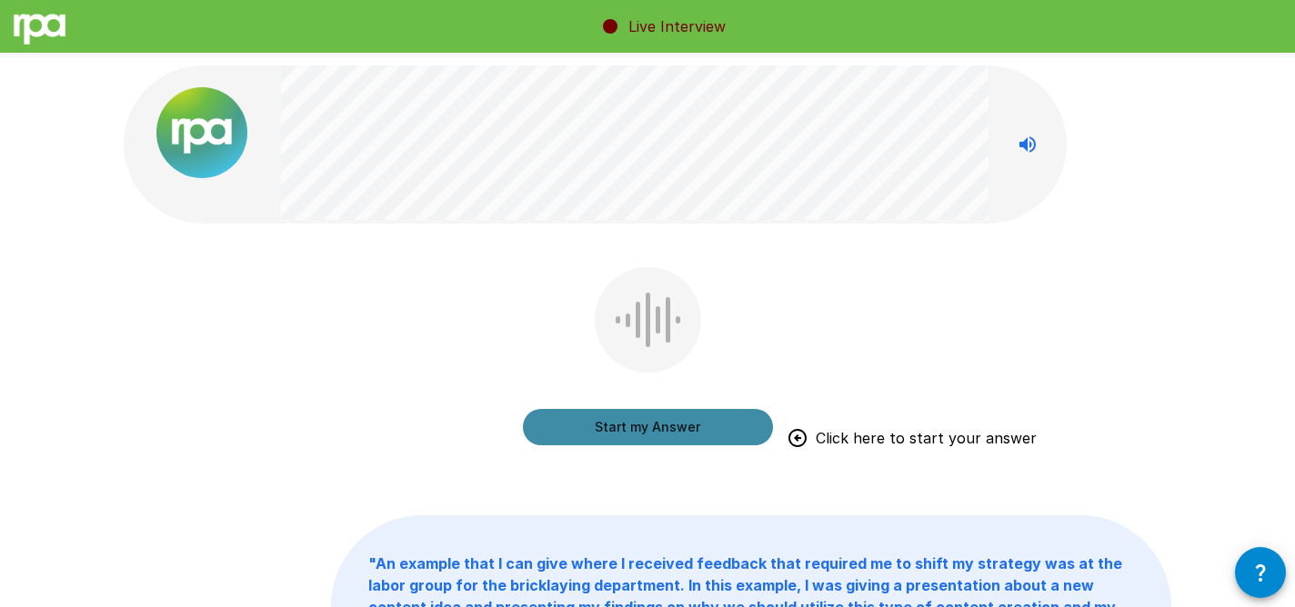
click at [689, 425] on button "Start my Answer" at bounding box center [648, 427] width 250 height 36
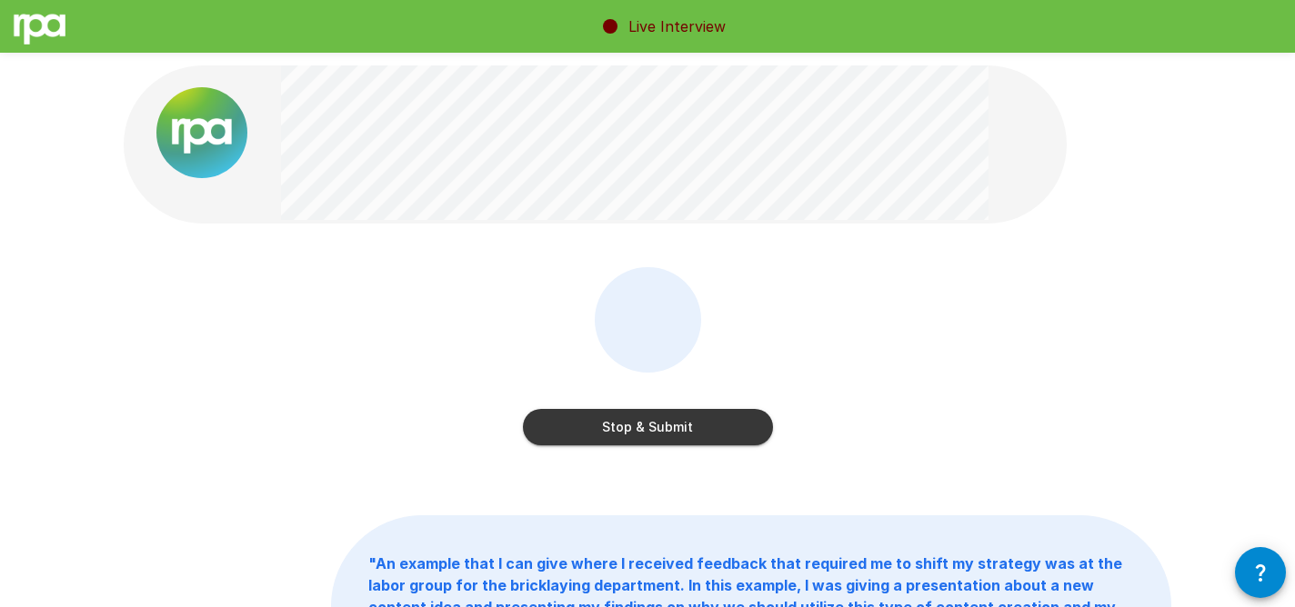
click at [763, 393] on div "Stop & Submit" at bounding box center [648, 409] width 250 height 73
click at [746, 415] on button "Stop & Submit" at bounding box center [648, 427] width 250 height 36
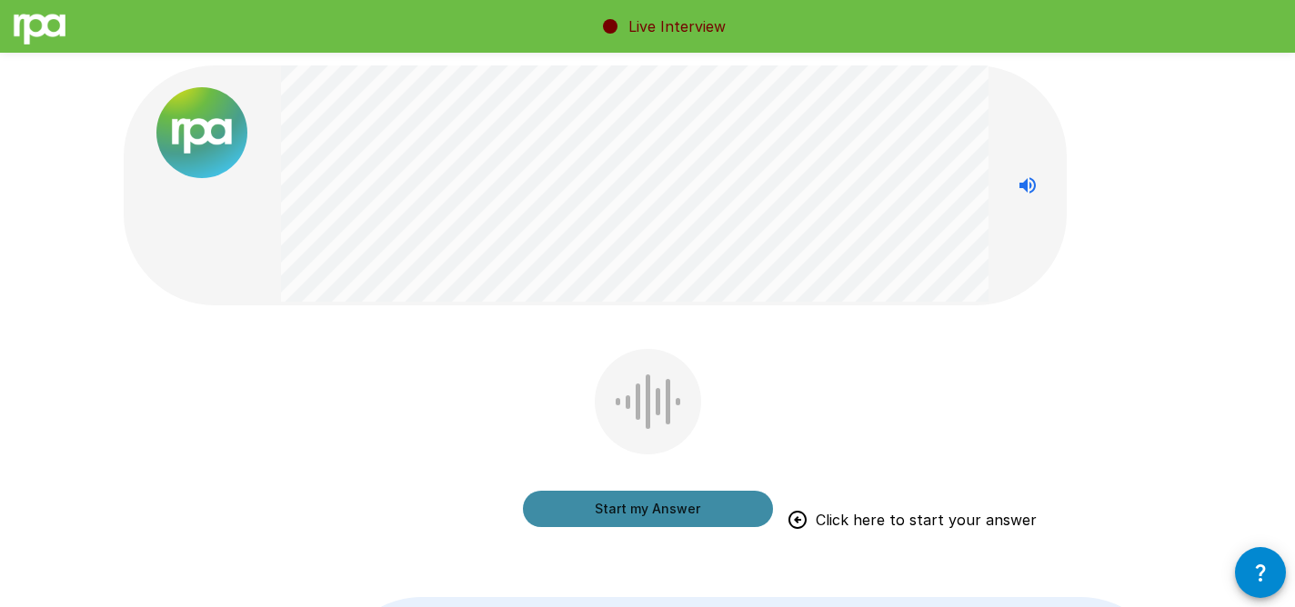
click at [715, 502] on button "Start my Answer" at bounding box center [648, 509] width 250 height 36
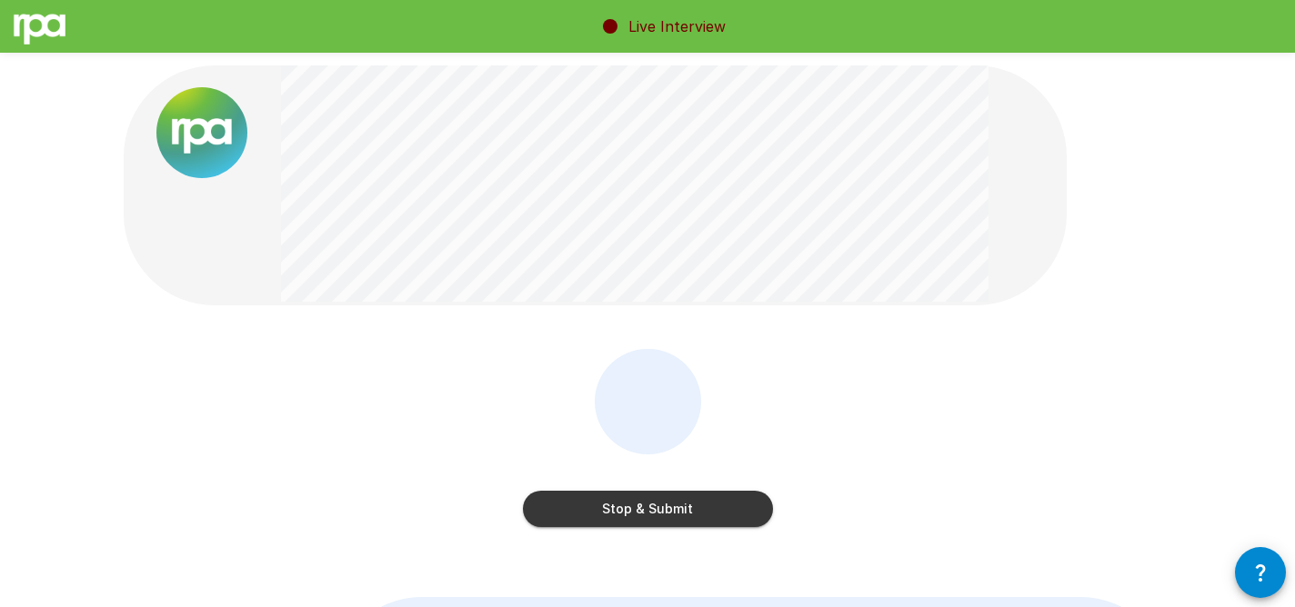
click at [720, 511] on button "Stop & Submit" at bounding box center [648, 509] width 250 height 36
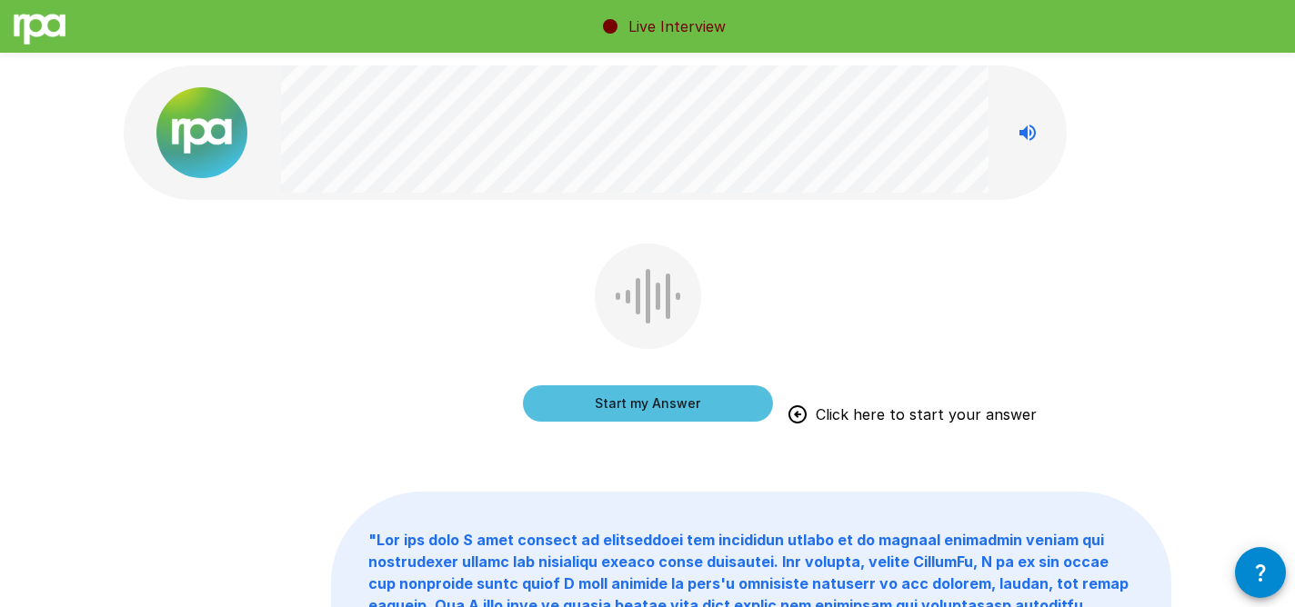
click at [705, 403] on button "Start my Answer" at bounding box center [648, 403] width 250 height 36
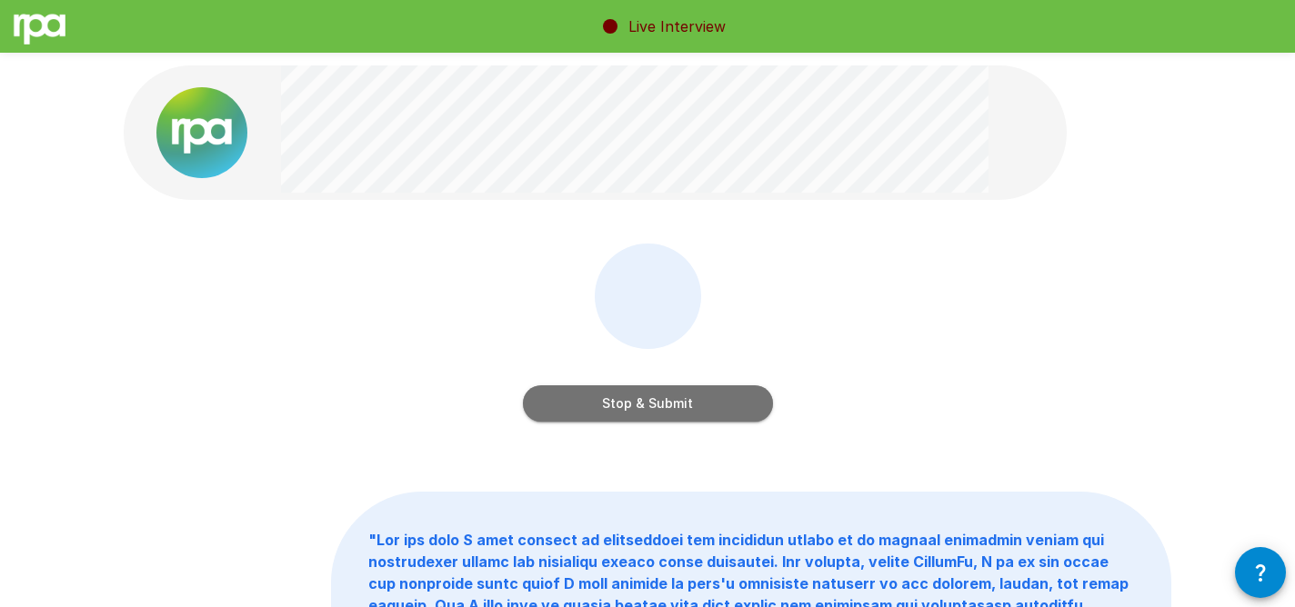
click at [721, 399] on button "Stop & Submit" at bounding box center [648, 403] width 250 height 36
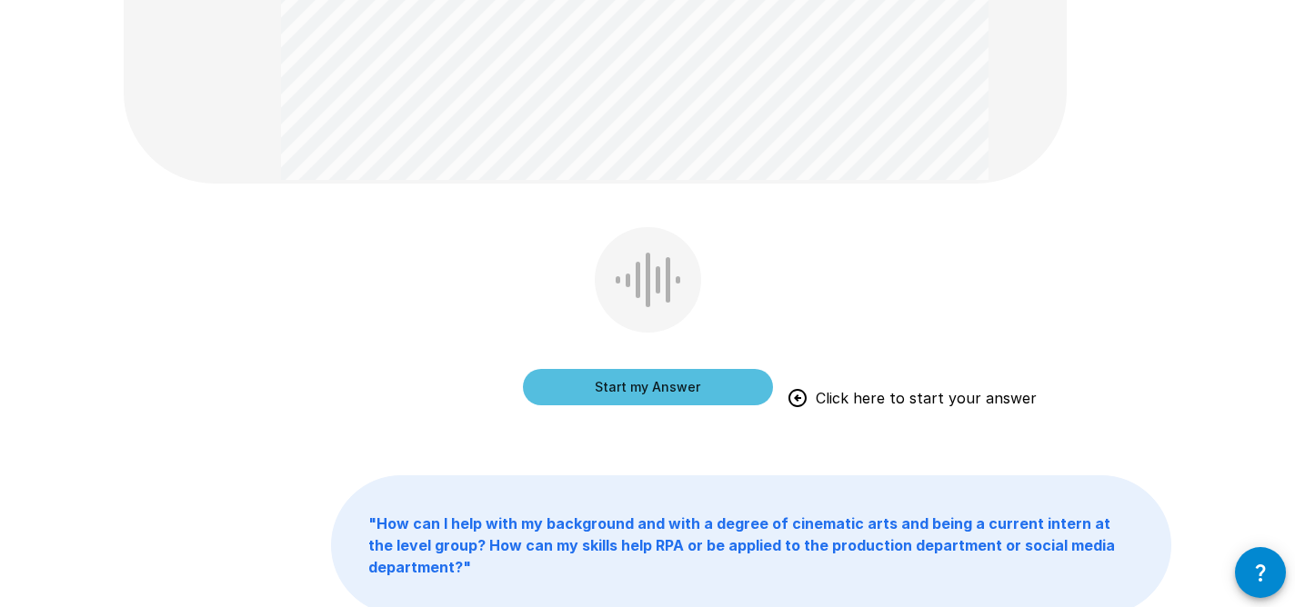
scroll to position [563, 0]
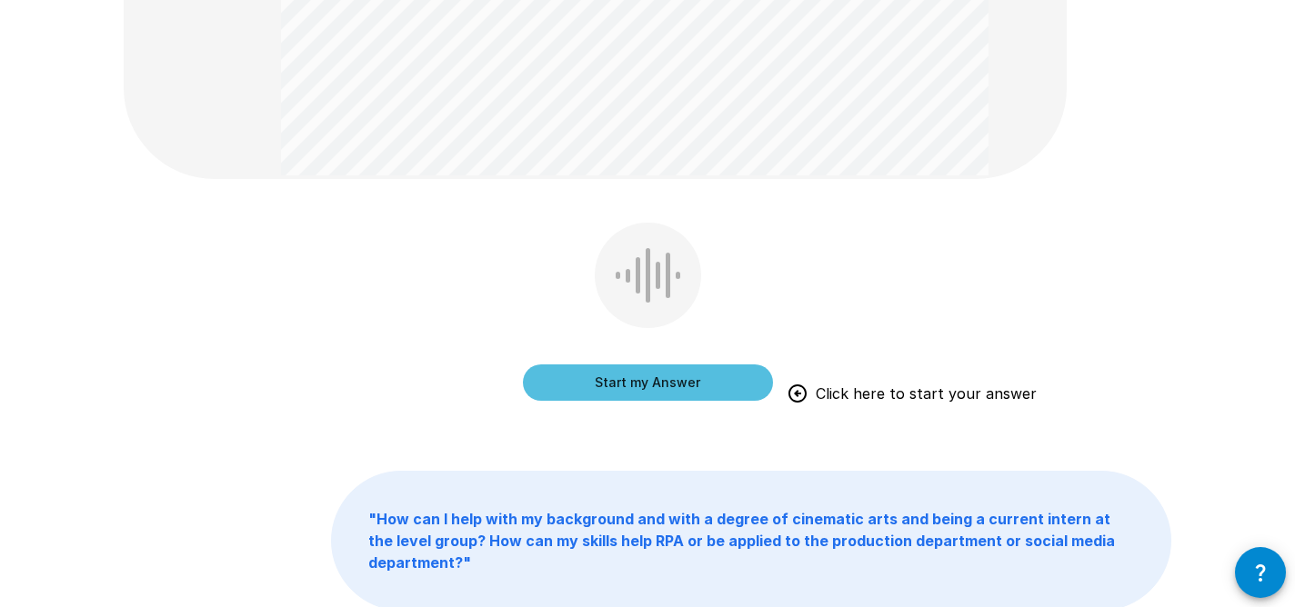
click at [875, 280] on div "Start my Answer Click here to start your answer" at bounding box center [647, 325] width 1047 height 205
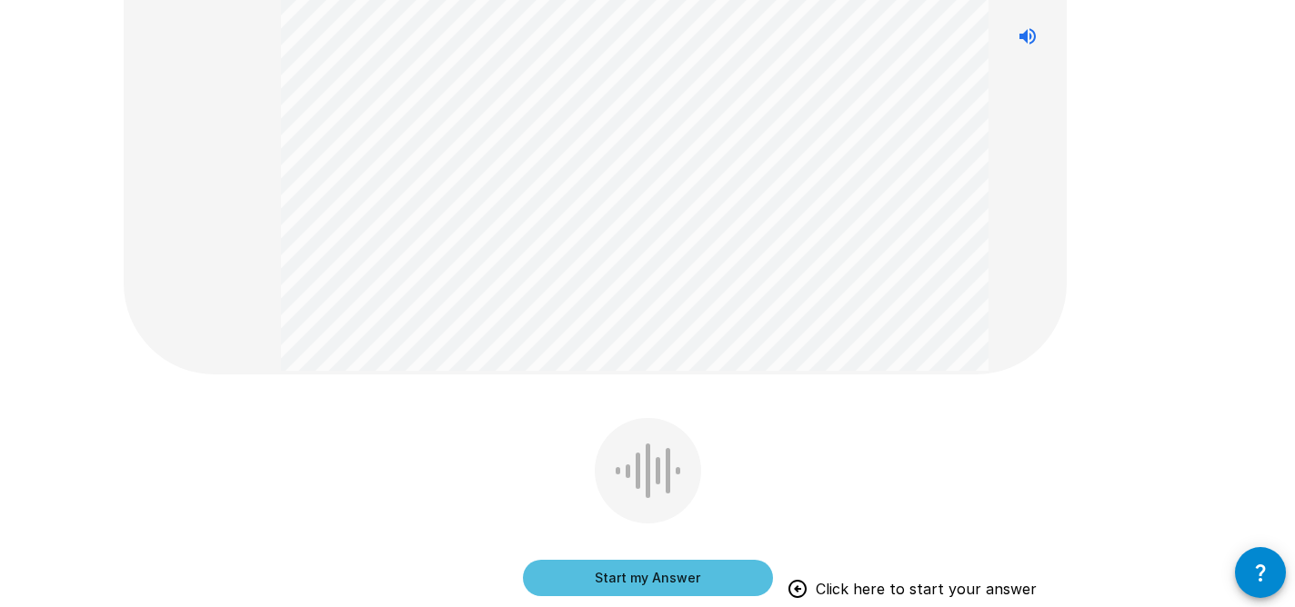
scroll to position [371, 0]
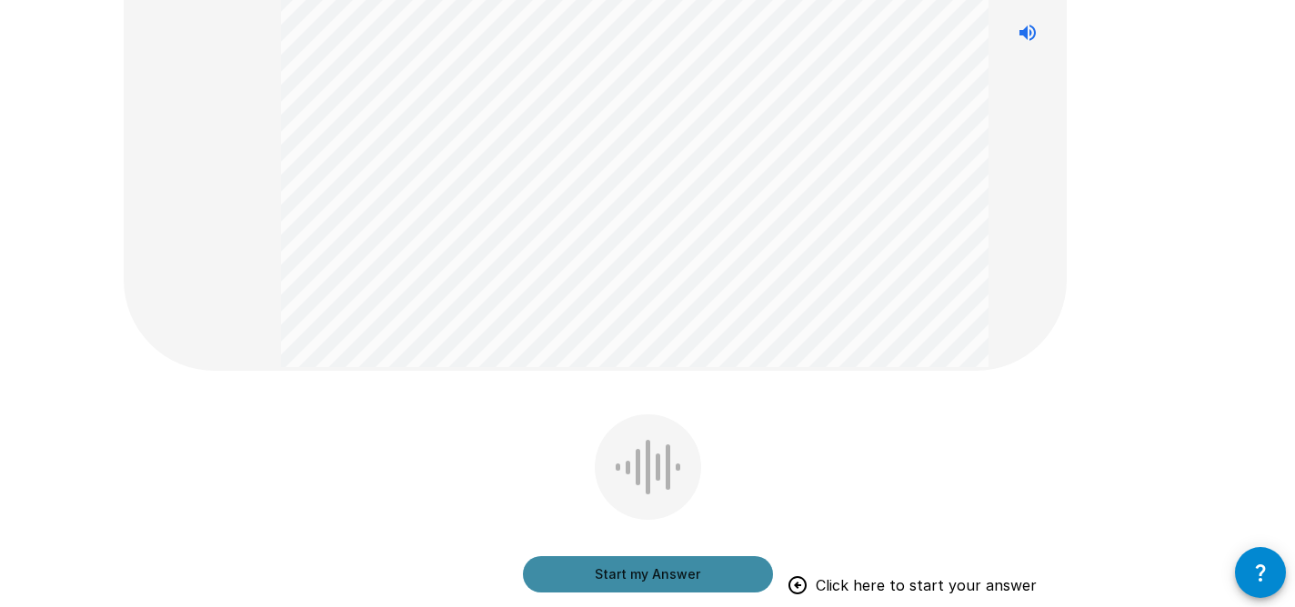
click at [688, 561] on button "Start my Answer" at bounding box center [648, 574] width 250 height 36
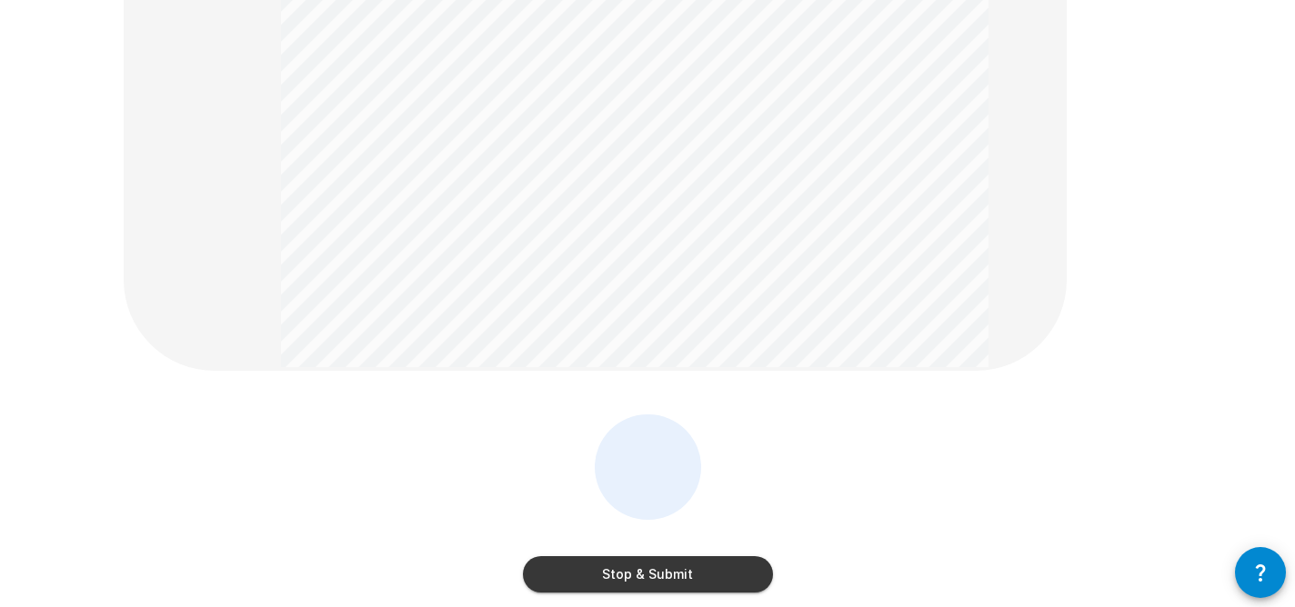
scroll to position [427, 0]
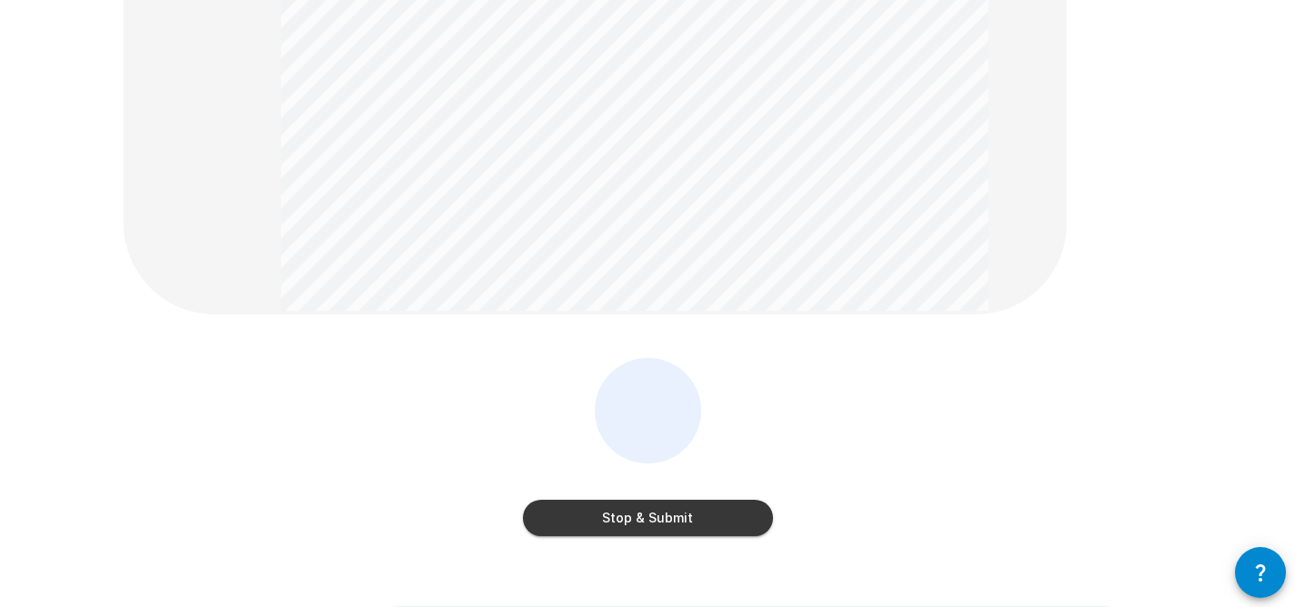
click at [754, 521] on button "Stop & Submit" at bounding box center [648, 518] width 250 height 36
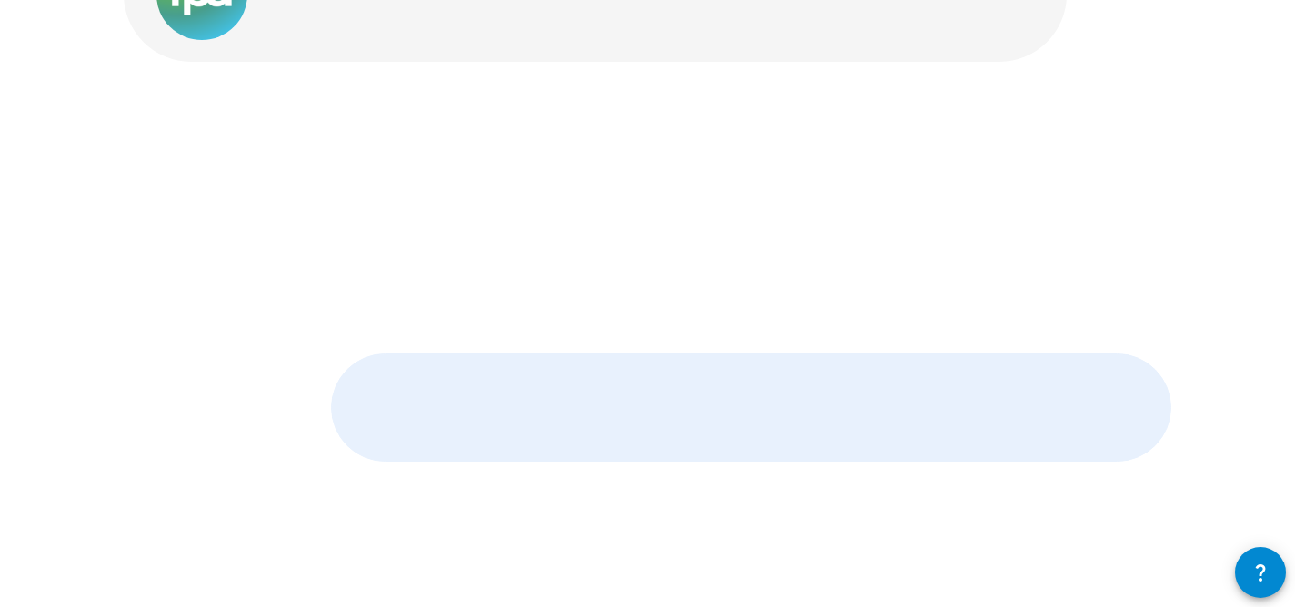
scroll to position [138, 0]
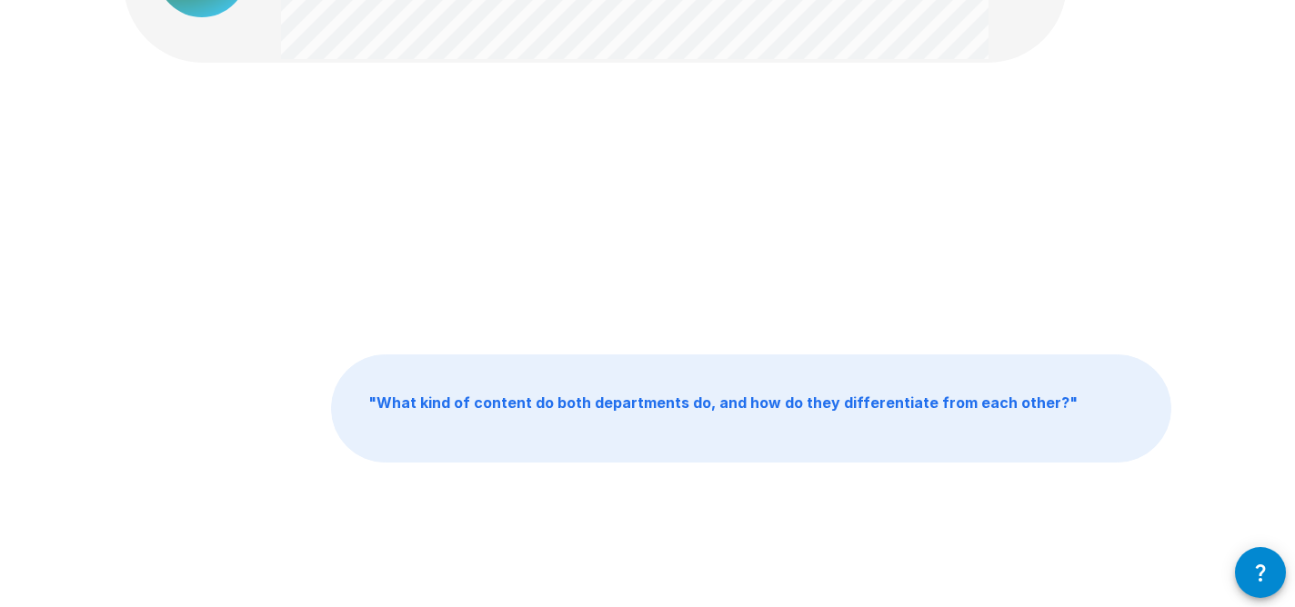
click at [876, 202] on div at bounding box center [647, 208] width 1047 height 205
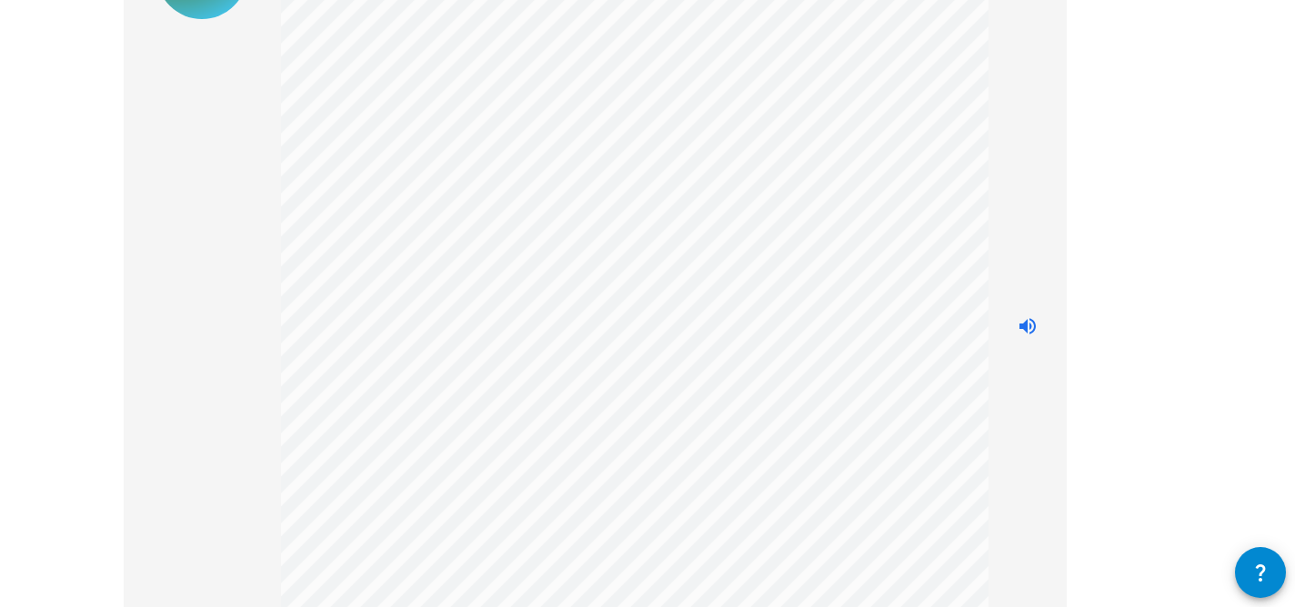
scroll to position [271, 0]
click at [1035, 215] on icon "Stop reading questions aloud" at bounding box center [1027, 215] width 22 height 22
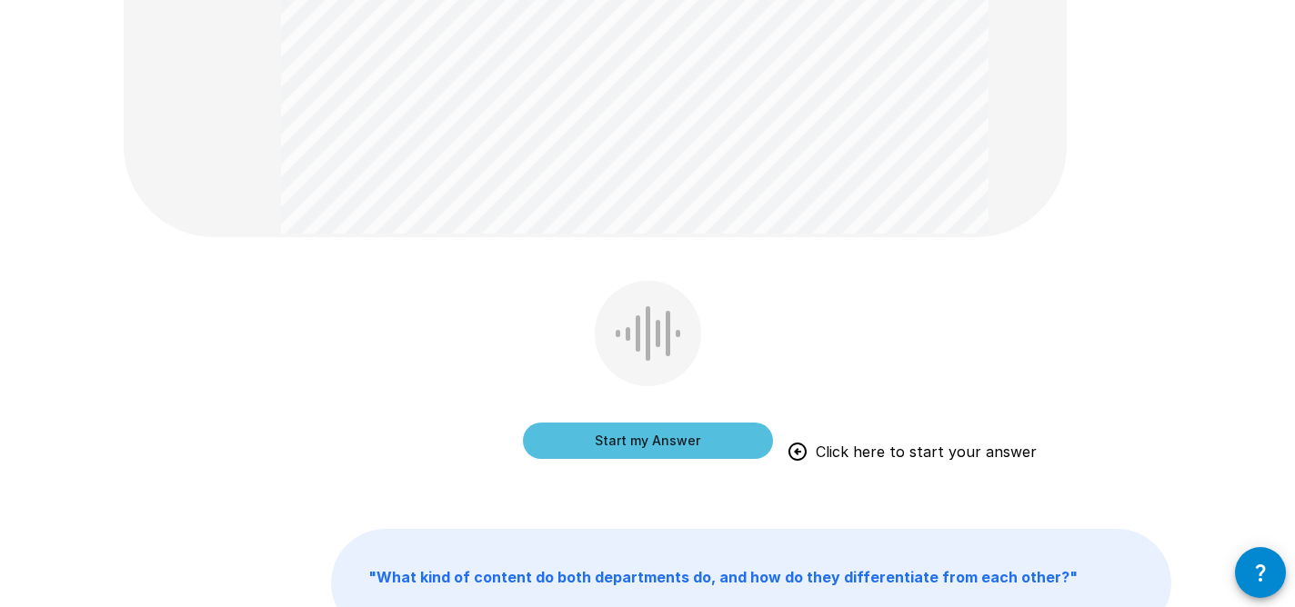
scroll to position [670, 0]
click at [629, 437] on button "Start my Answer" at bounding box center [648, 439] width 250 height 36
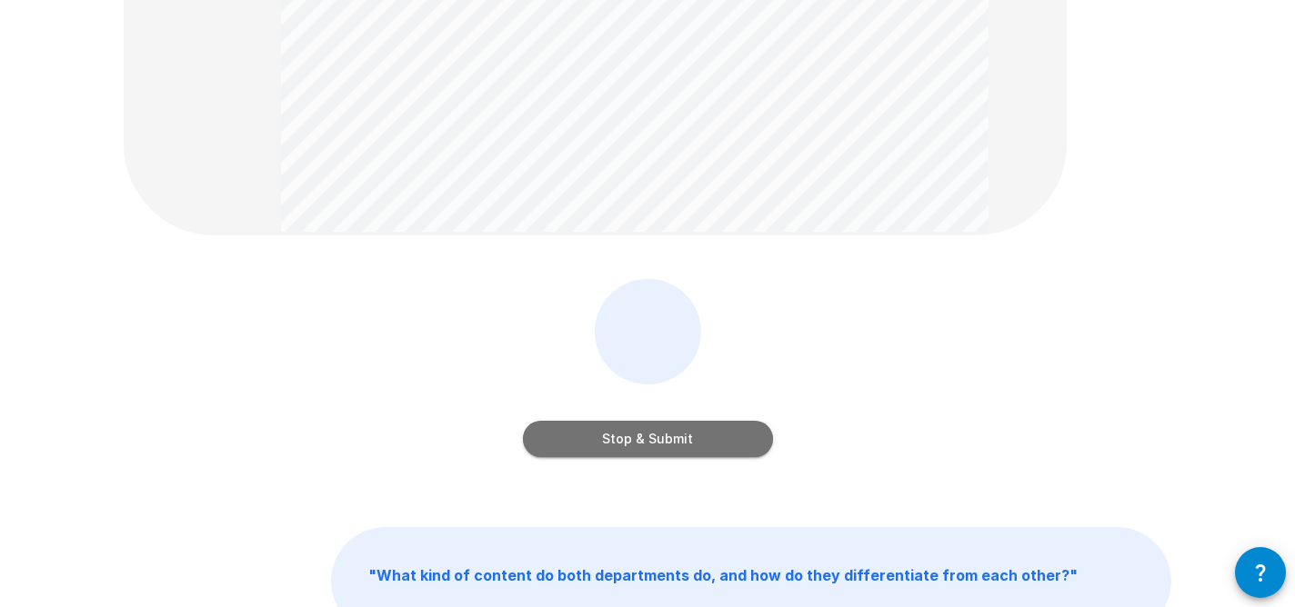
click at [657, 440] on button "Stop & Submit" at bounding box center [648, 439] width 250 height 36
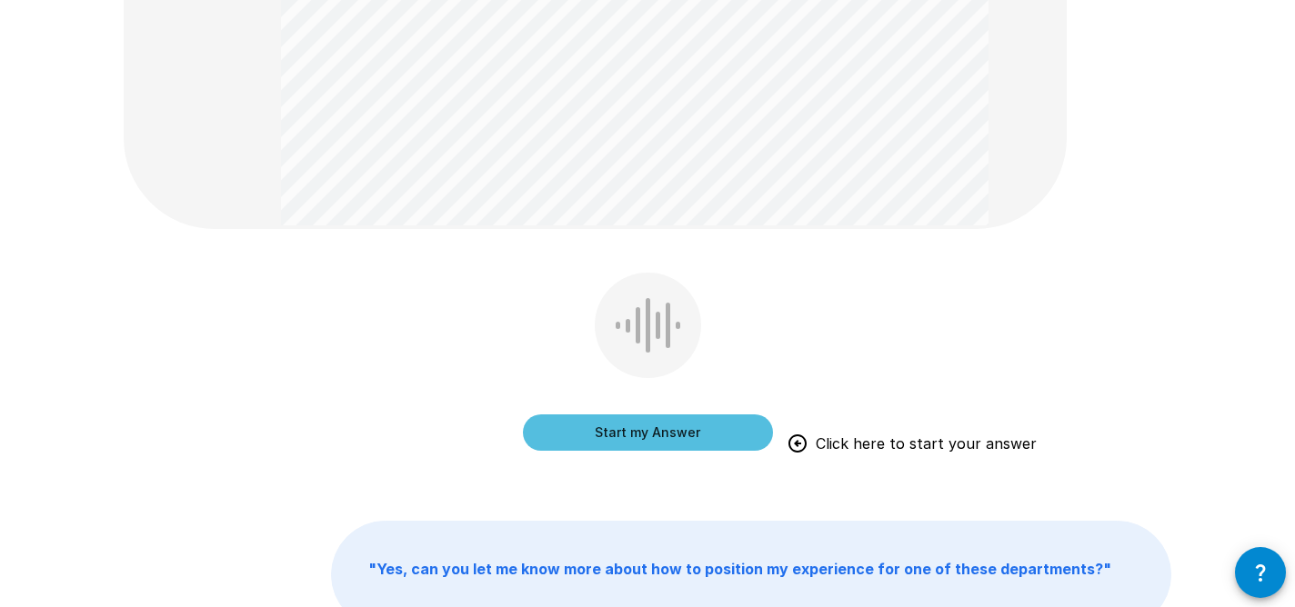
scroll to position [785, 0]
click at [739, 413] on div "Start my Answer Click here to start your answer" at bounding box center [648, 415] width 250 height 73
click at [735, 430] on button "Start my Answer" at bounding box center [648, 433] width 250 height 36
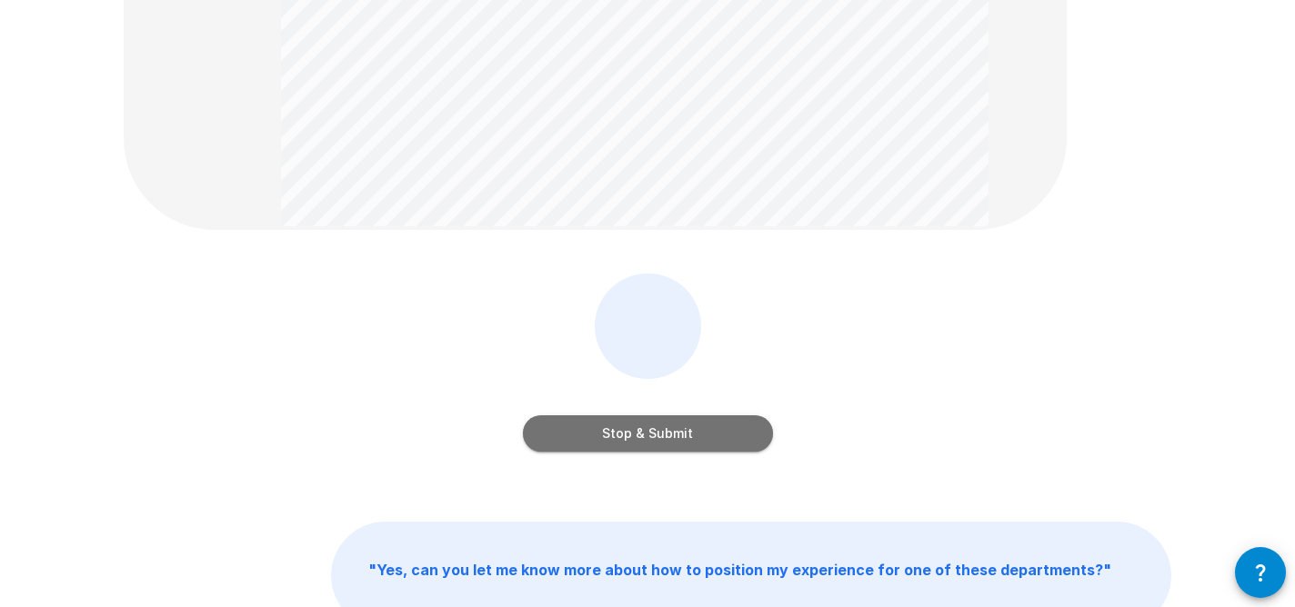
click at [735, 430] on button "Stop & Submit" at bounding box center [648, 433] width 250 height 36
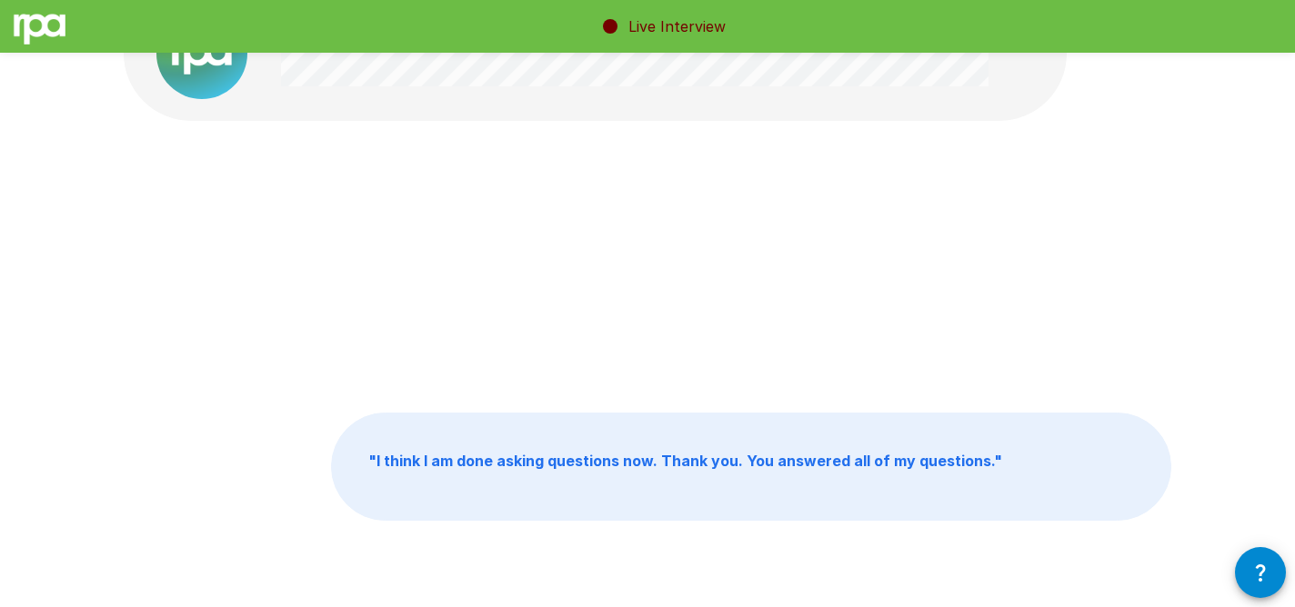
scroll to position [0, 0]
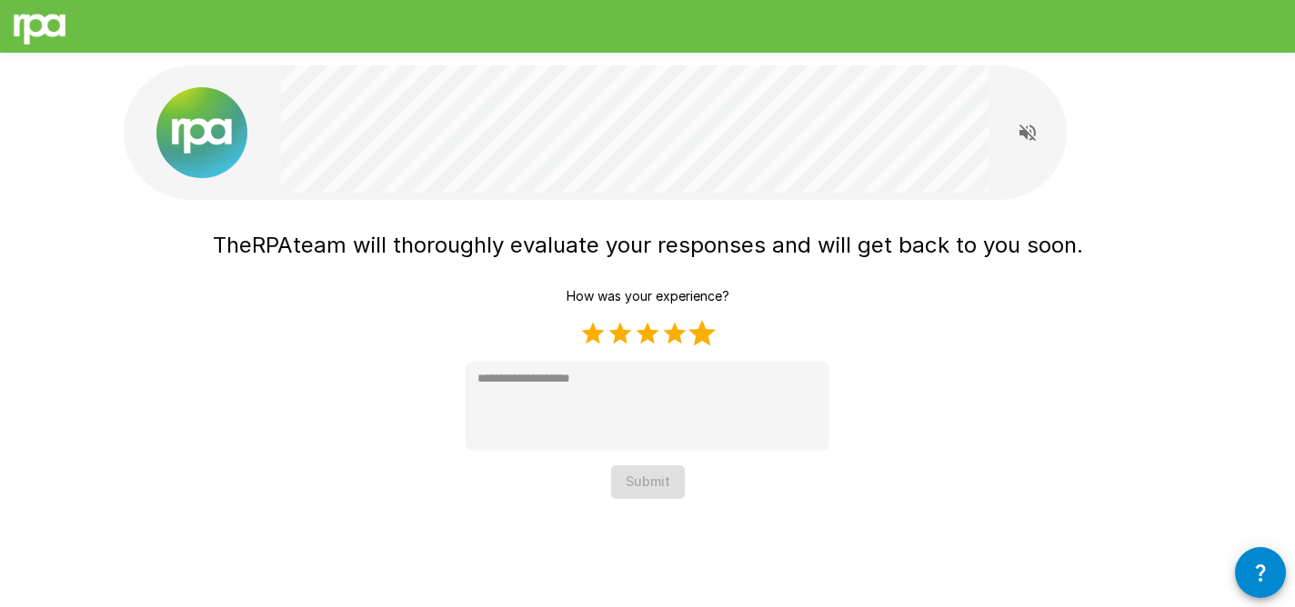
click at [700, 320] on label "5 Stars" at bounding box center [701, 333] width 27 height 27
type textarea "*"
click at [671, 487] on button "Submit" at bounding box center [648, 482] width 74 height 34
